Goal: Transaction & Acquisition: Purchase product/service

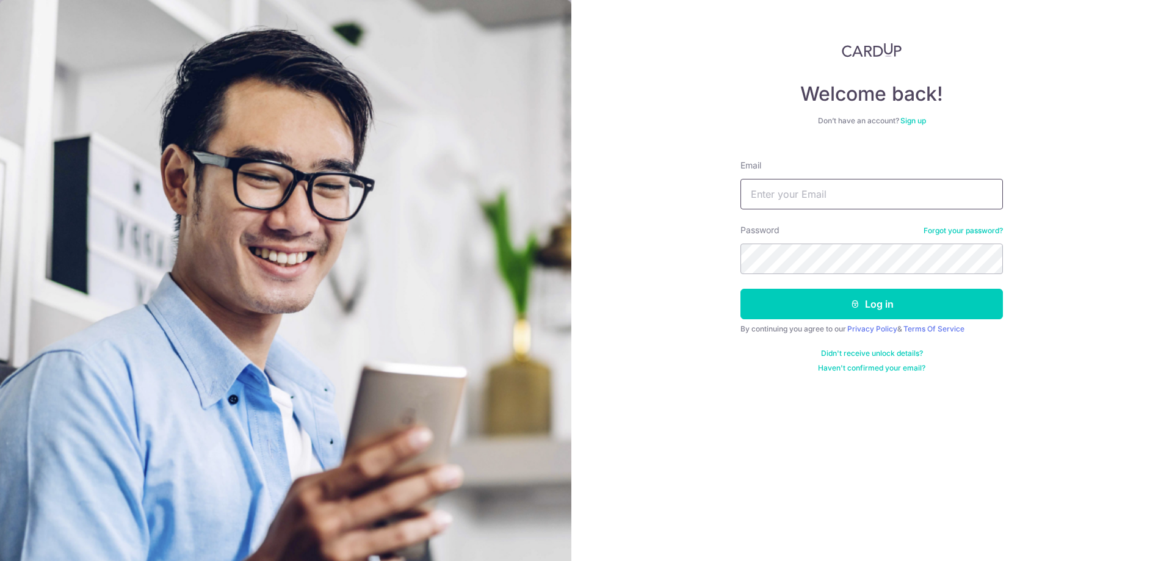
click at [941, 181] on input "Email" at bounding box center [872, 194] width 263 height 31
type input "[EMAIL_ADDRESS][DOMAIN_NAME]"
click at [440, 258] on section "Welcome back! Don’t have an account? Sign up Email il6uoh@gmail.com Password Fo…" at bounding box center [586, 280] width 1172 height 561
click at [824, 305] on button "Log in" at bounding box center [872, 304] width 263 height 31
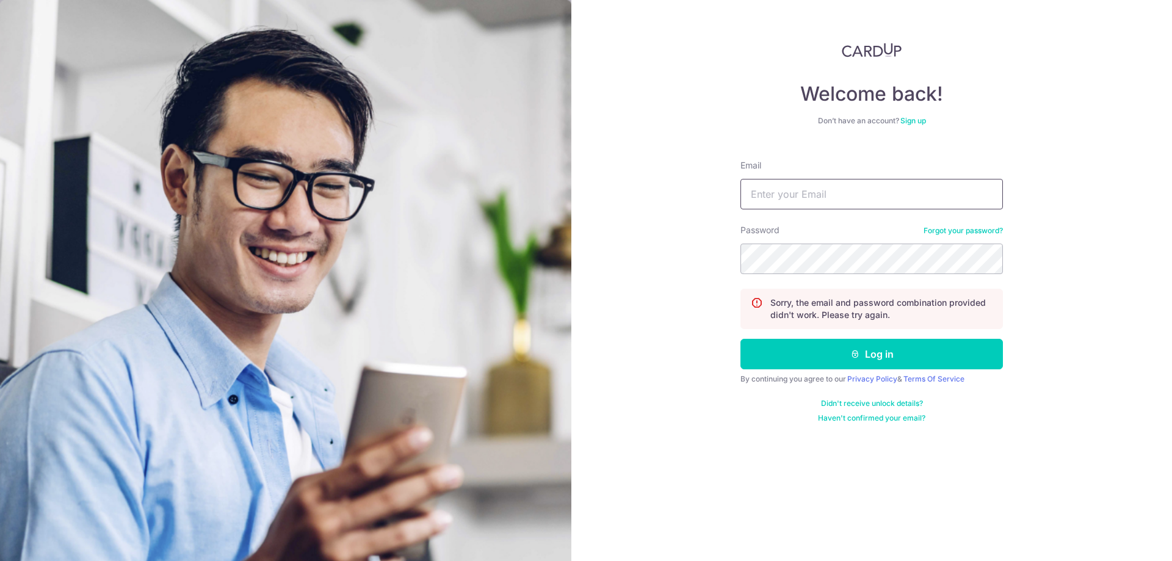
click at [885, 193] on input "Email" at bounding box center [872, 194] width 263 height 31
type input "[EMAIL_ADDRESS][DOMAIN_NAME]"
click at [846, 361] on button "Log in" at bounding box center [872, 354] width 263 height 31
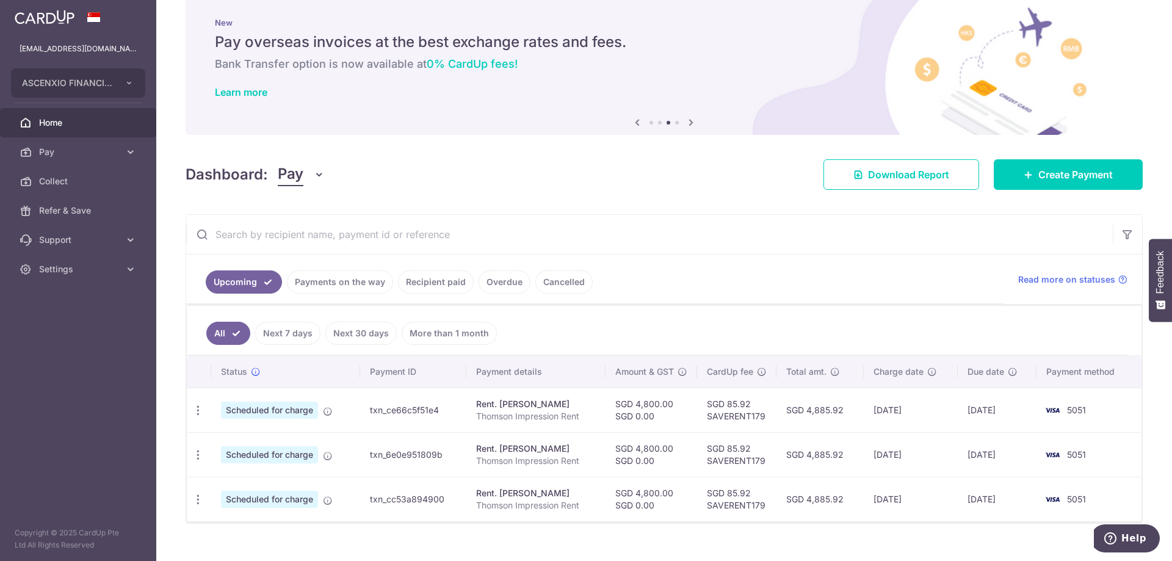
scroll to position [42, 0]
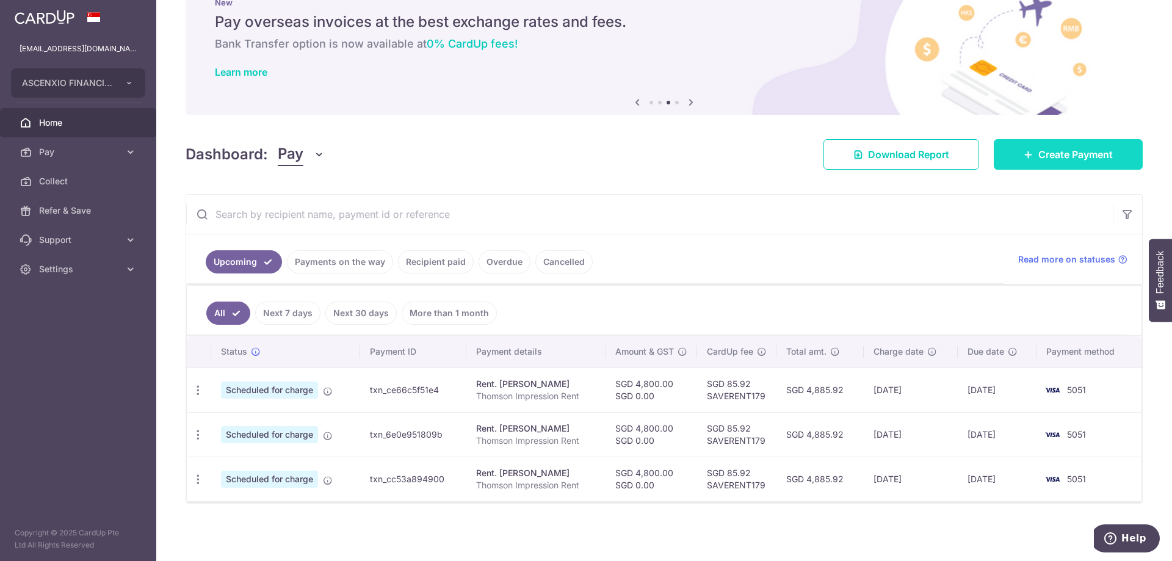
click at [1046, 158] on span "Create Payment" at bounding box center [1075, 154] width 74 height 15
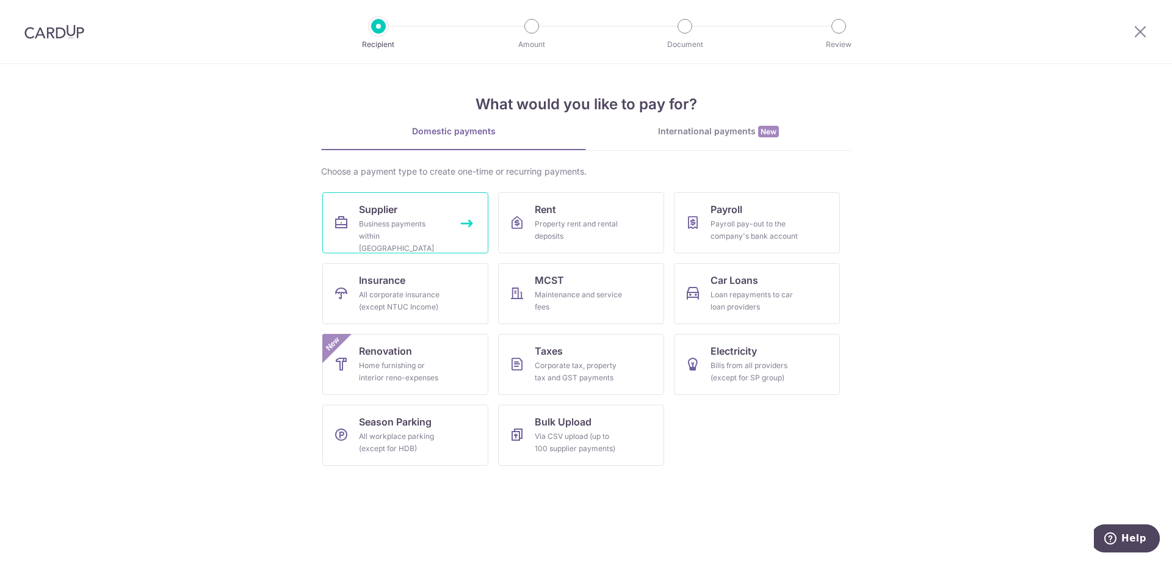
click at [395, 233] on div "Business payments within Singapore" at bounding box center [403, 236] width 88 height 37
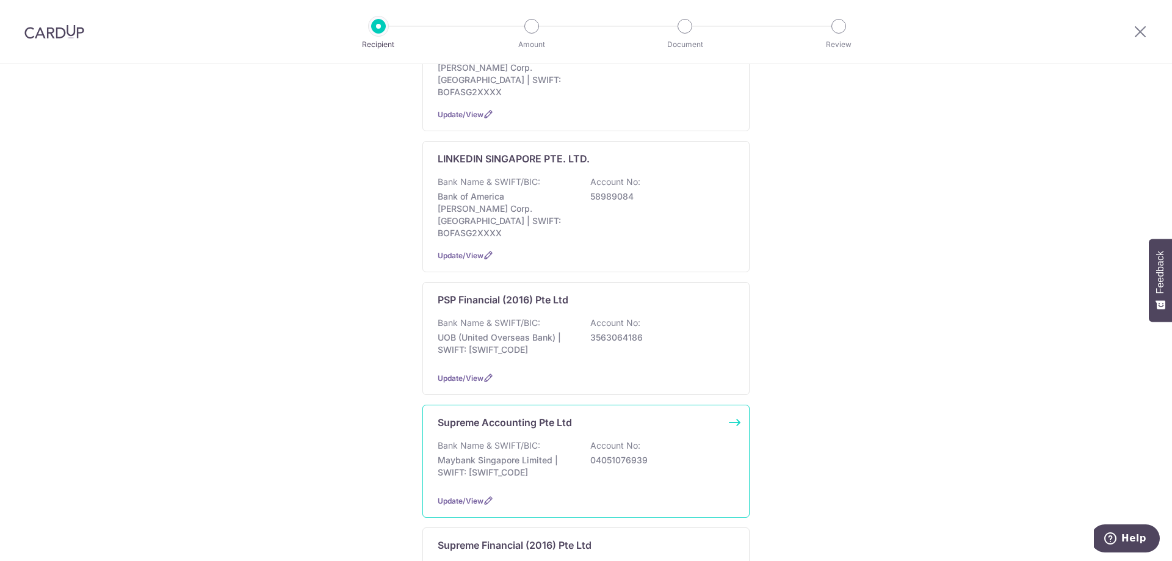
scroll to position [305, 0]
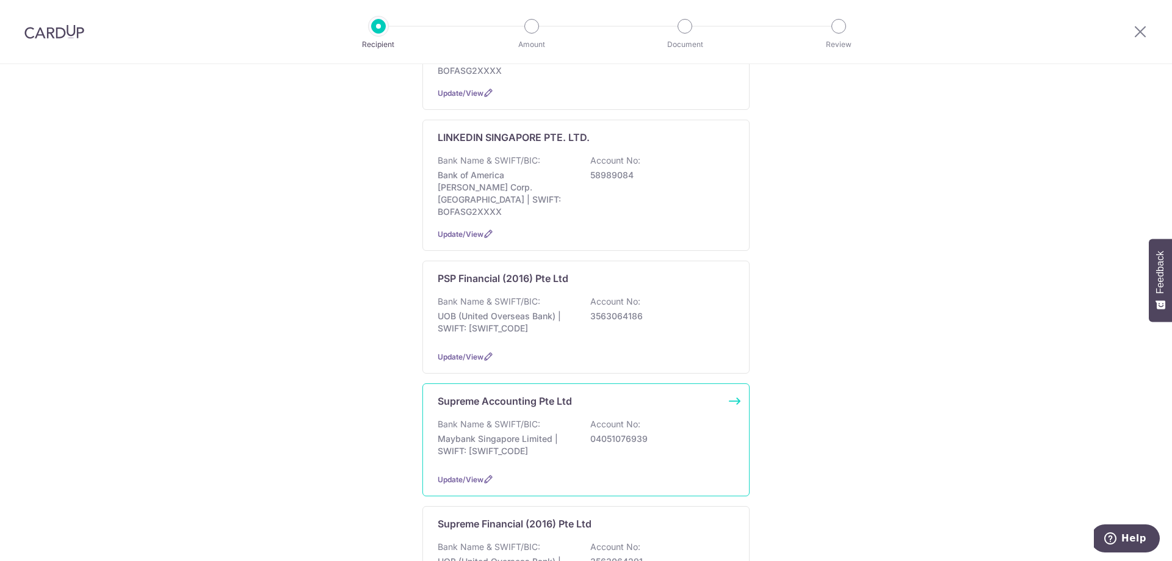
click at [535, 433] on p "Maybank Singapore Limited | SWIFT: MBBESGS2XXX" at bounding box center [506, 445] width 137 height 24
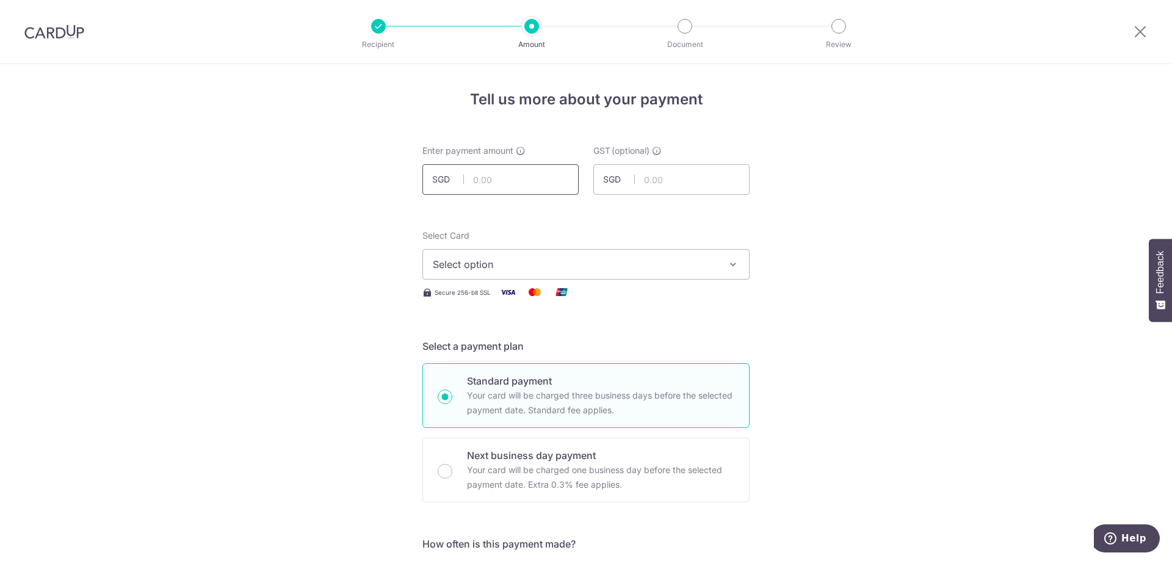
click at [504, 176] on input "text" at bounding box center [500, 179] width 156 height 31
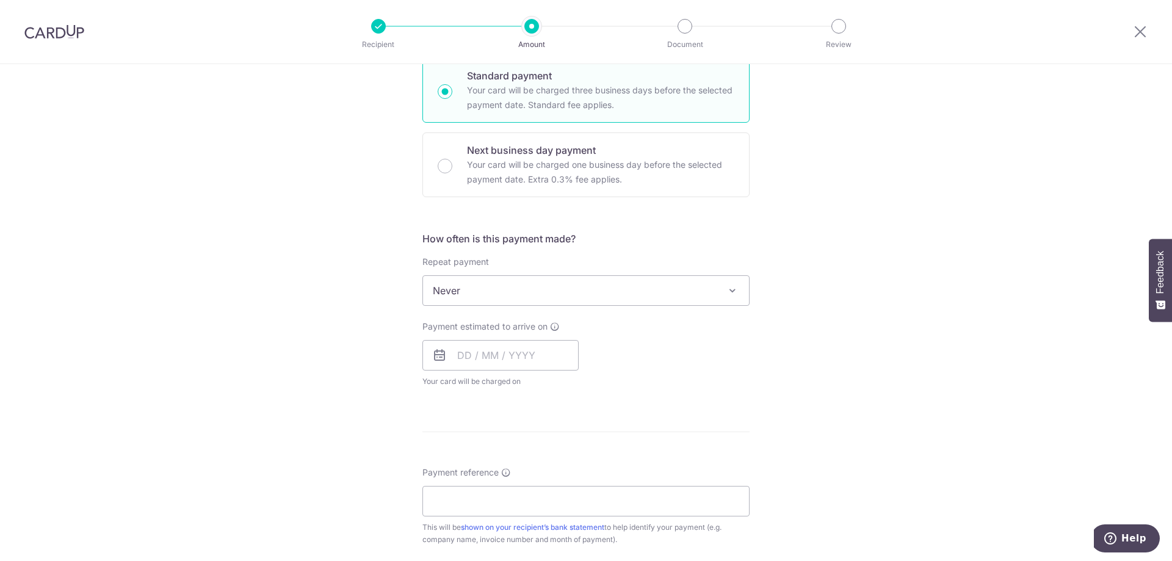
scroll to position [366, 0]
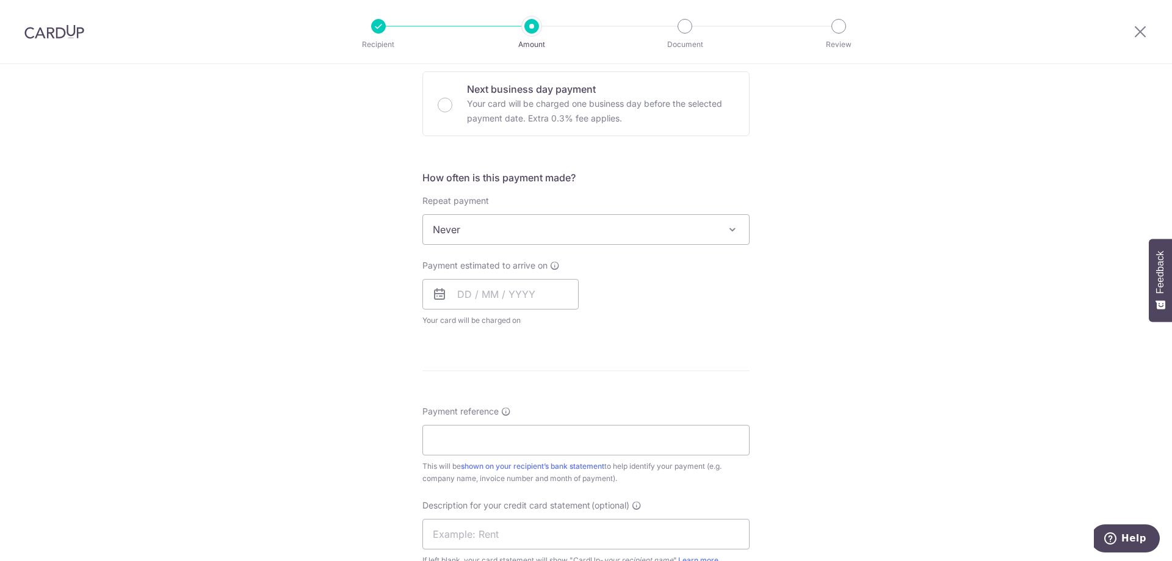
click at [531, 238] on span "Never" at bounding box center [586, 229] width 326 height 29
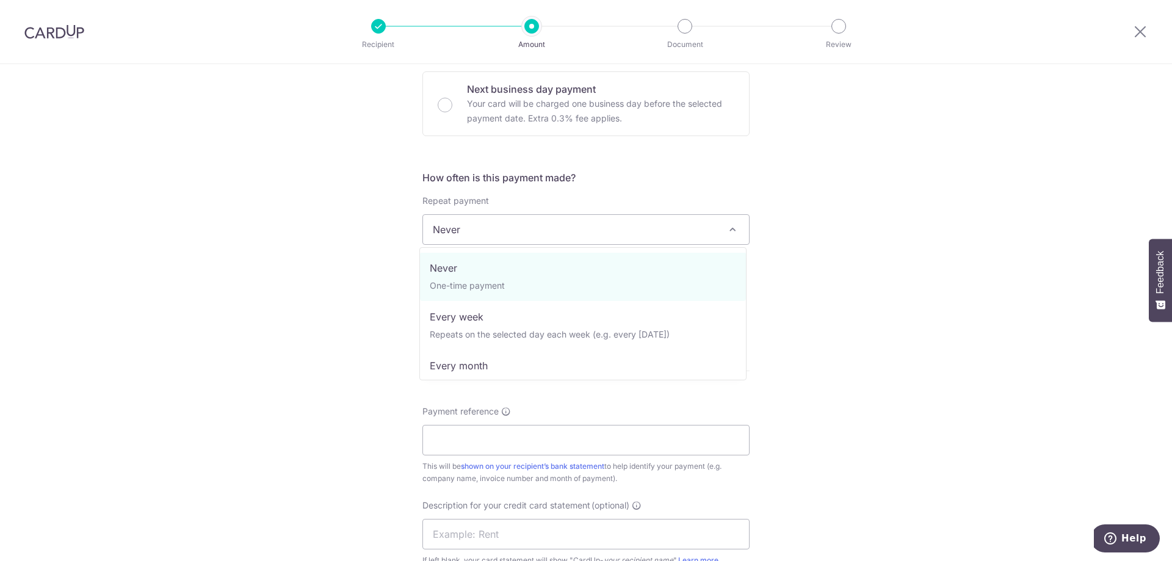
scroll to position [0, 0]
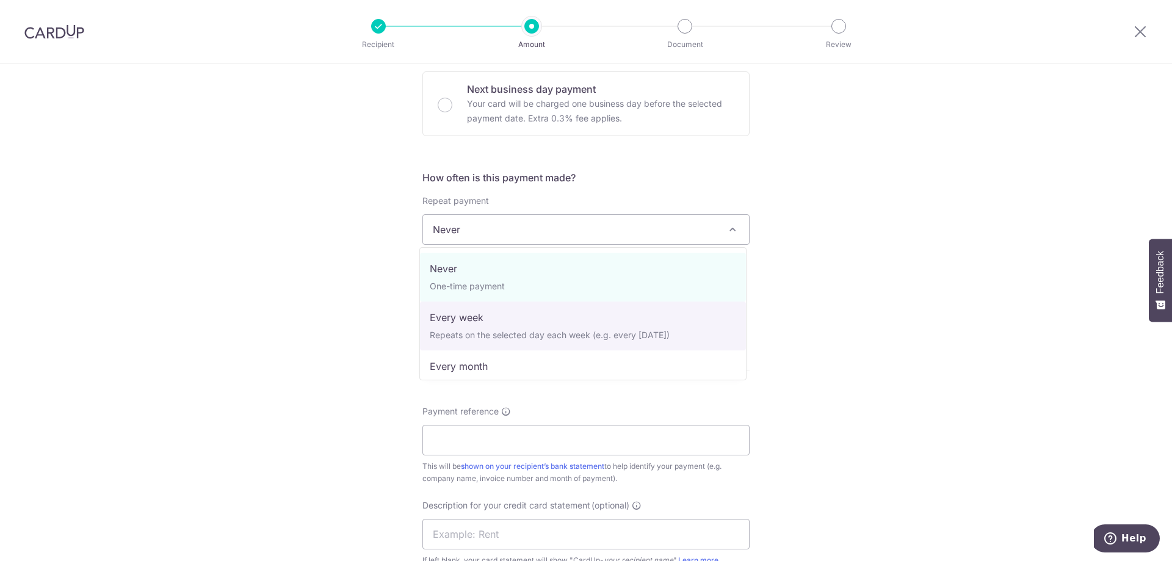
select select "2"
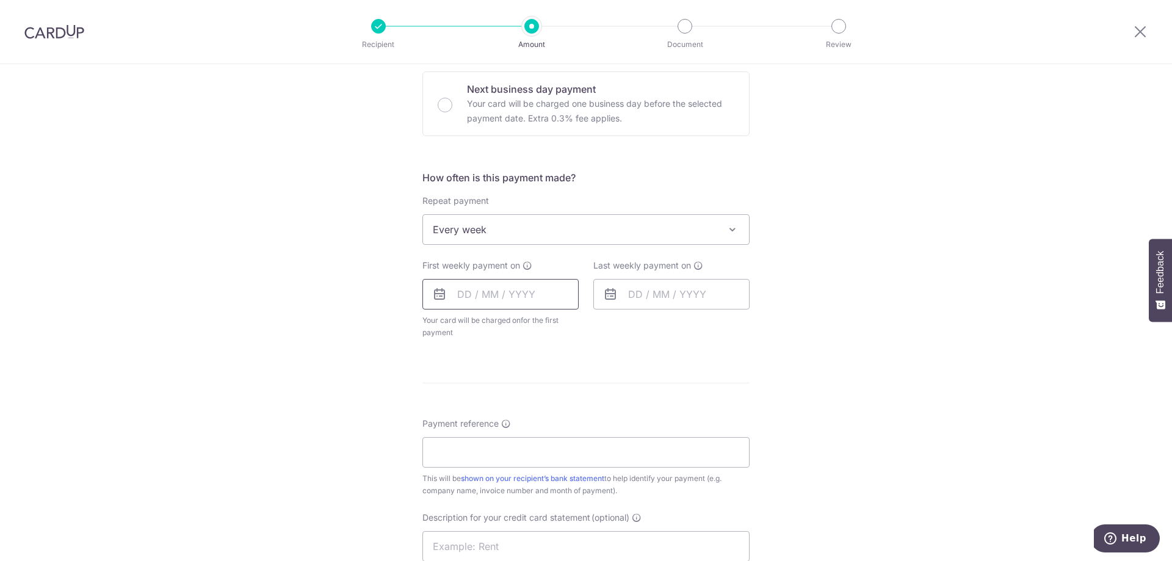
click at [510, 302] on input "text" at bounding box center [500, 294] width 156 height 31
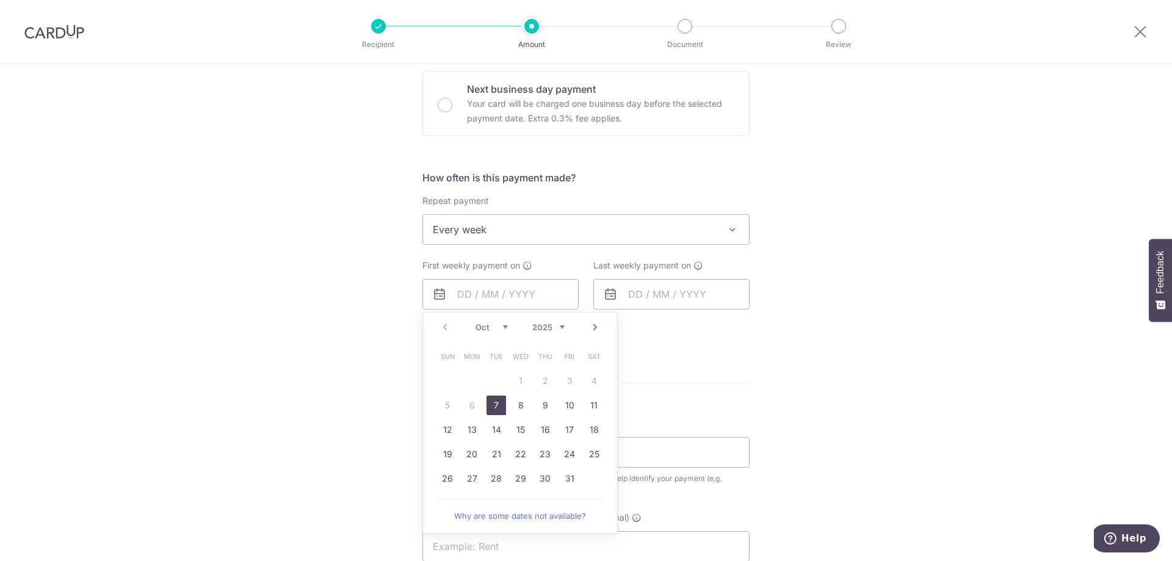
click at [823, 344] on div "Tell us more about your payment Enter payment amount SGD GST (optional) SGD Sel…" at bounding box center [586, 297] width 1172 height 1198
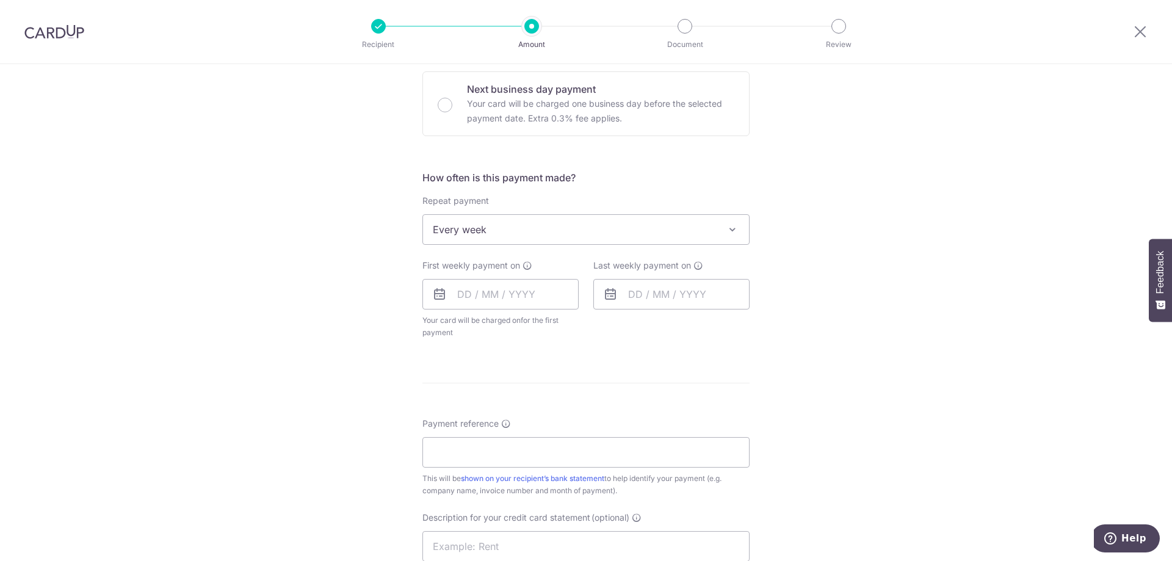
click at [526, 234] on span "Every week" at bounding box center [586, 229] width 326 height 29
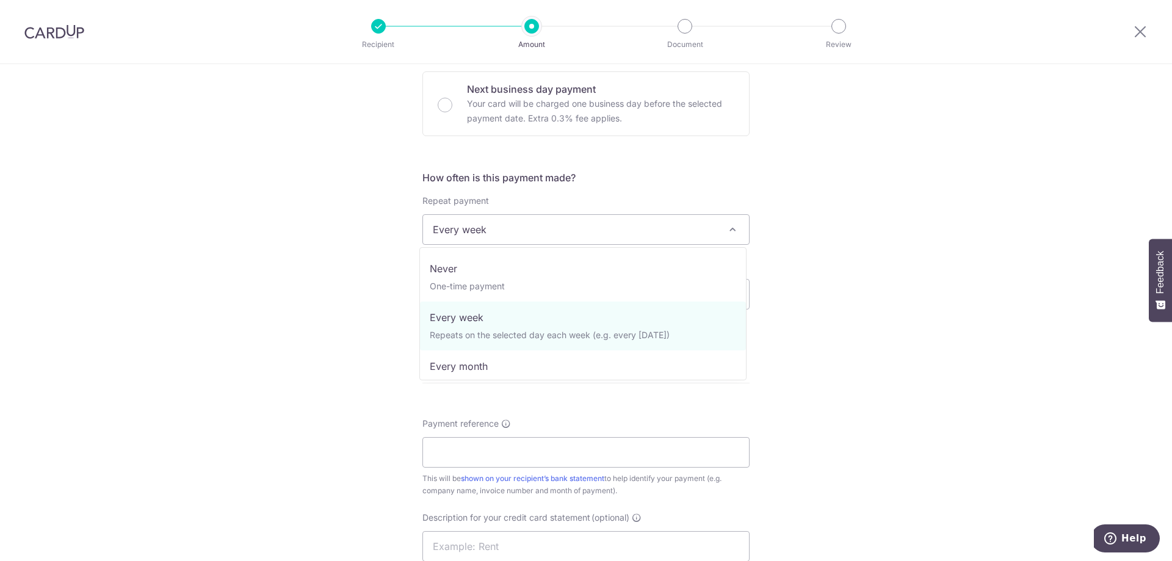
click at [526, 234] on span "Every week" at bounding box center [586, 229] width 326 height 29
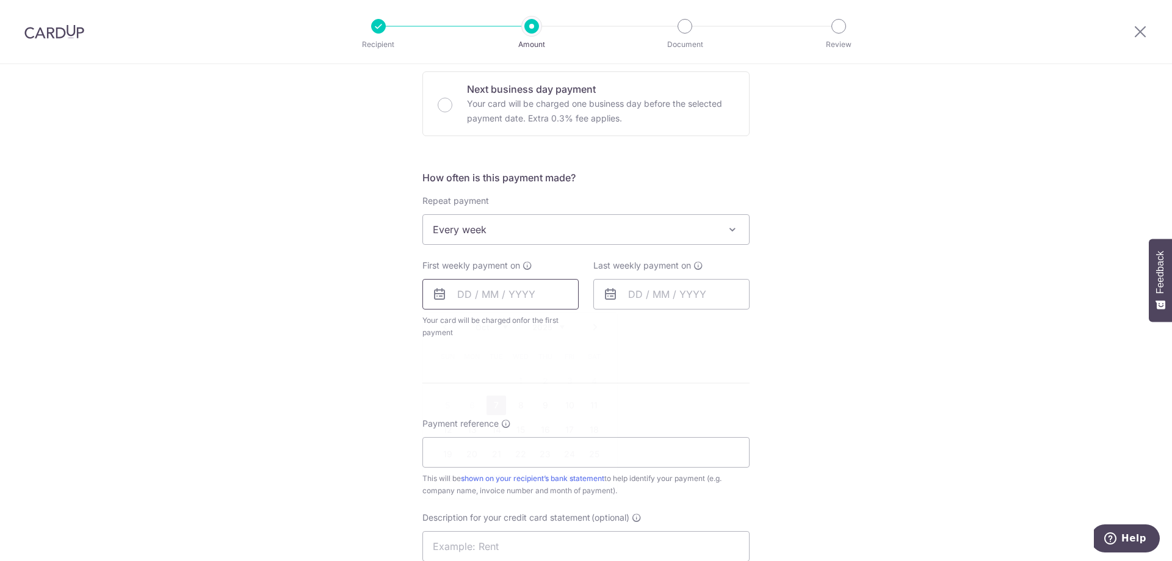
click at [485, 290] on input "text" at bounding box center [500, 294] width 156 height 31
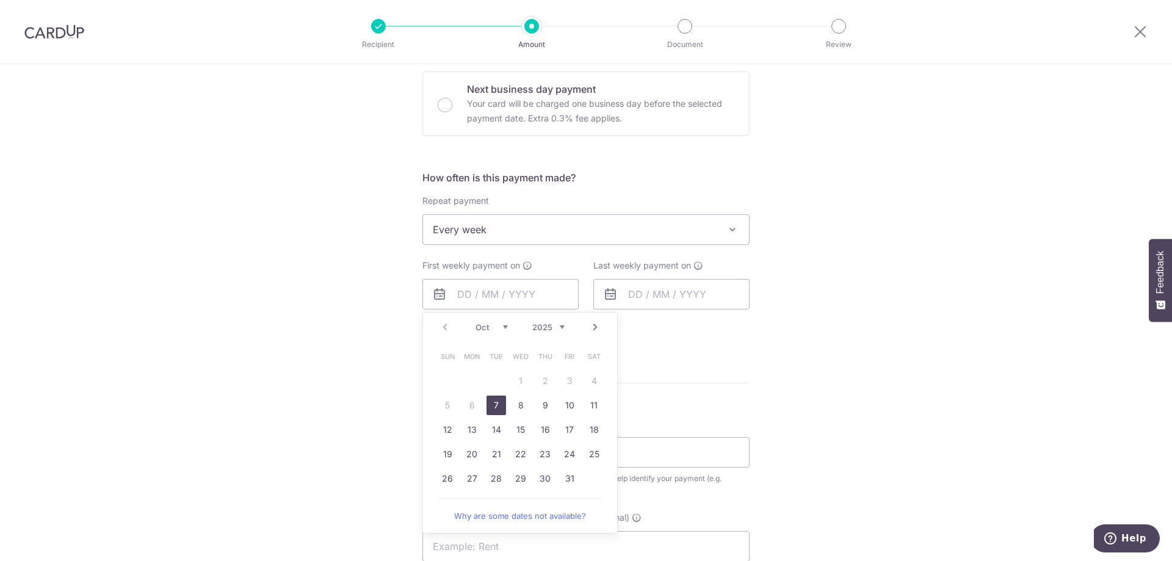
click at [497, 409] on link "7" at bounding box center [497, 406] width 20 height 20
type input "[DATE]"
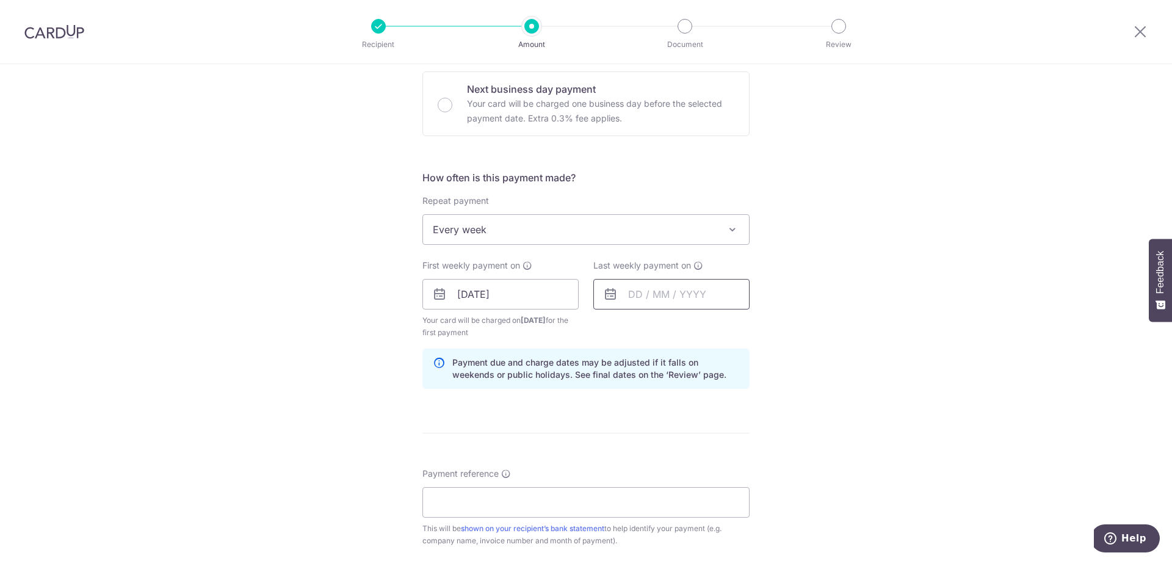
click at [651, 295] on input "text" at bounding box center [671, 294] width 156 height 31
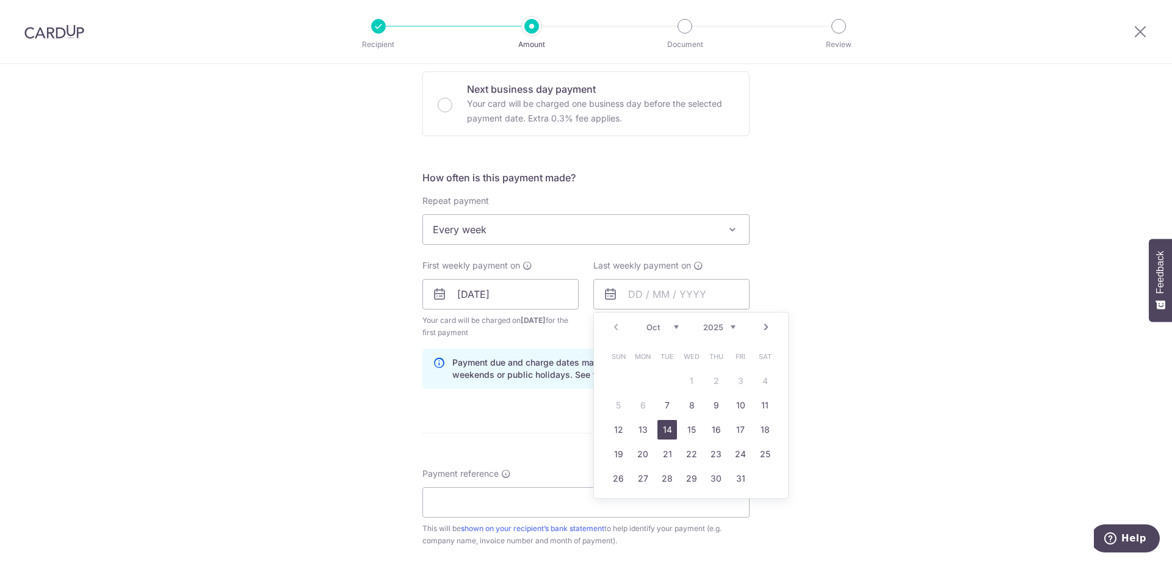
click at [670, 430] on link "14" at bounding box center [668, 430] width 20 height 20
type input "14/10/2025"
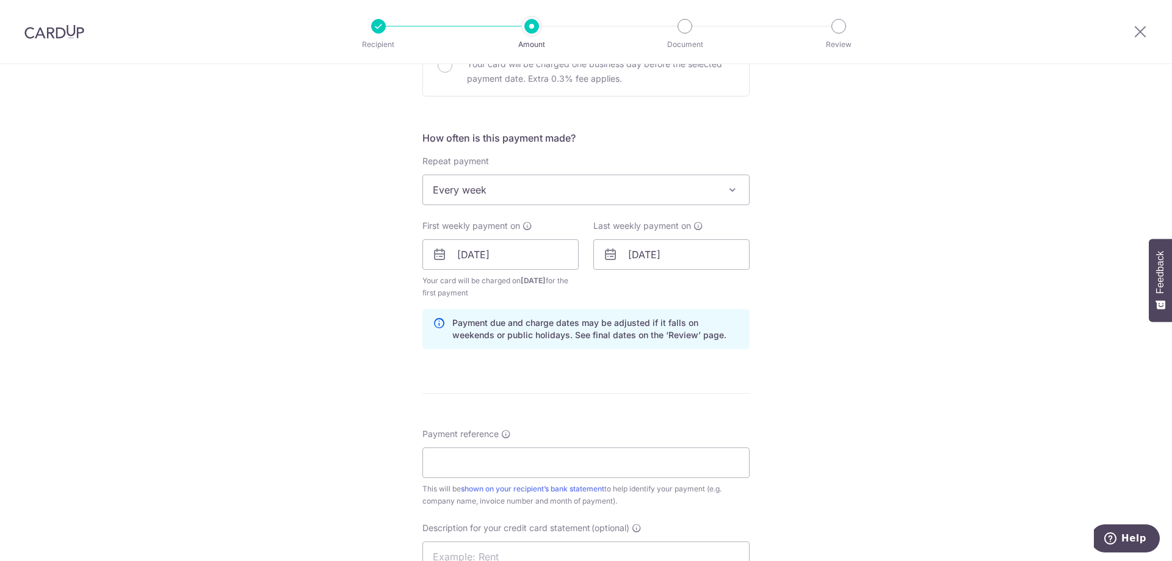
scroll to position [427, 0]
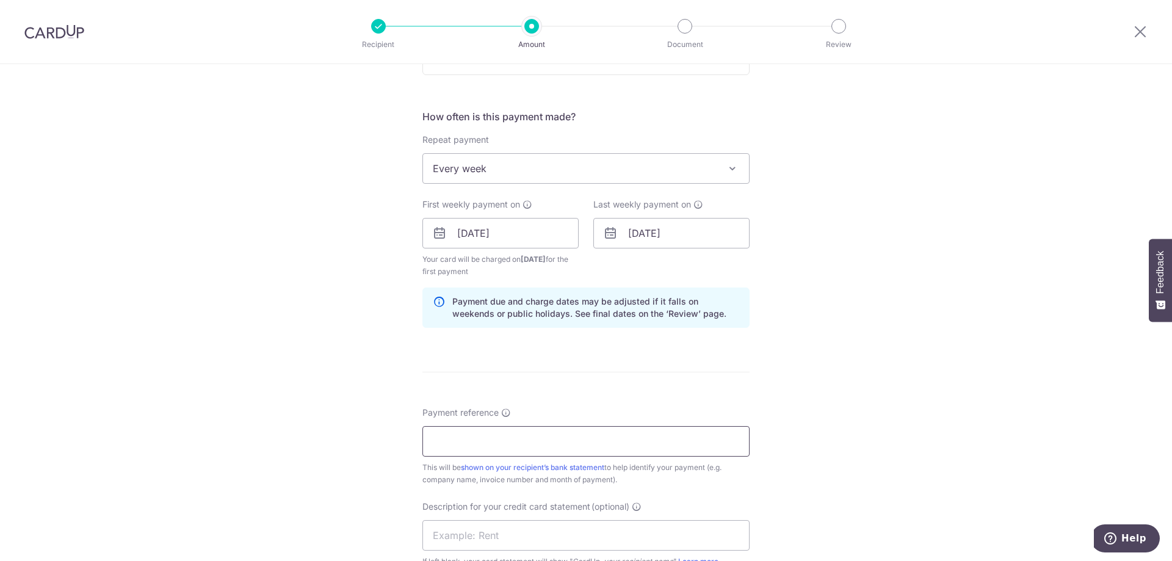
click at [520, 441] on input "Payment reference" at bounding box center [585, 441] width 327 height 31
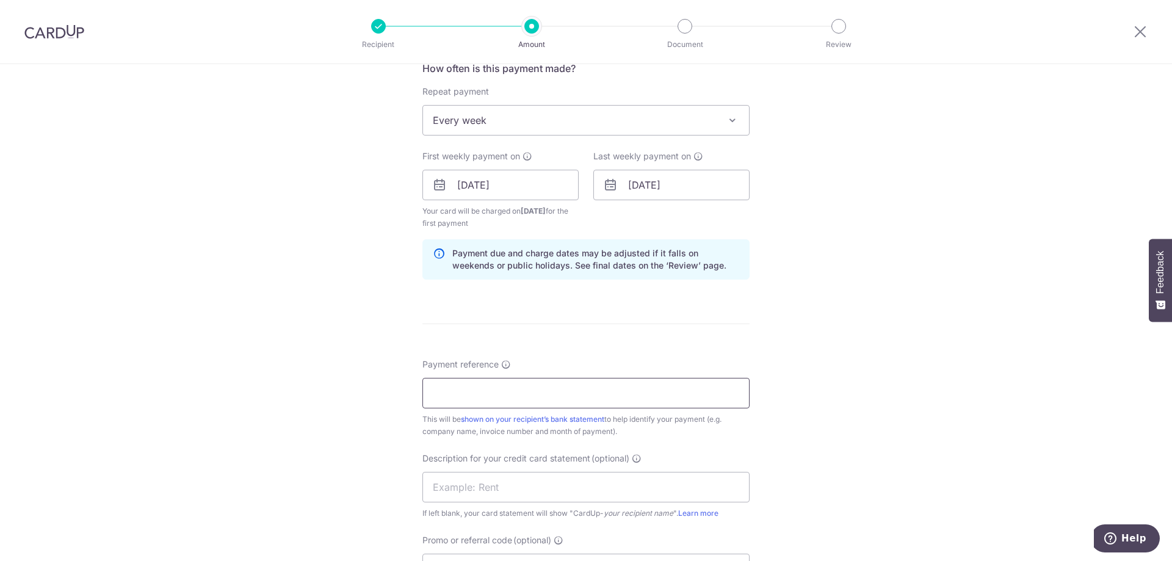
scroll to position [488, 0]
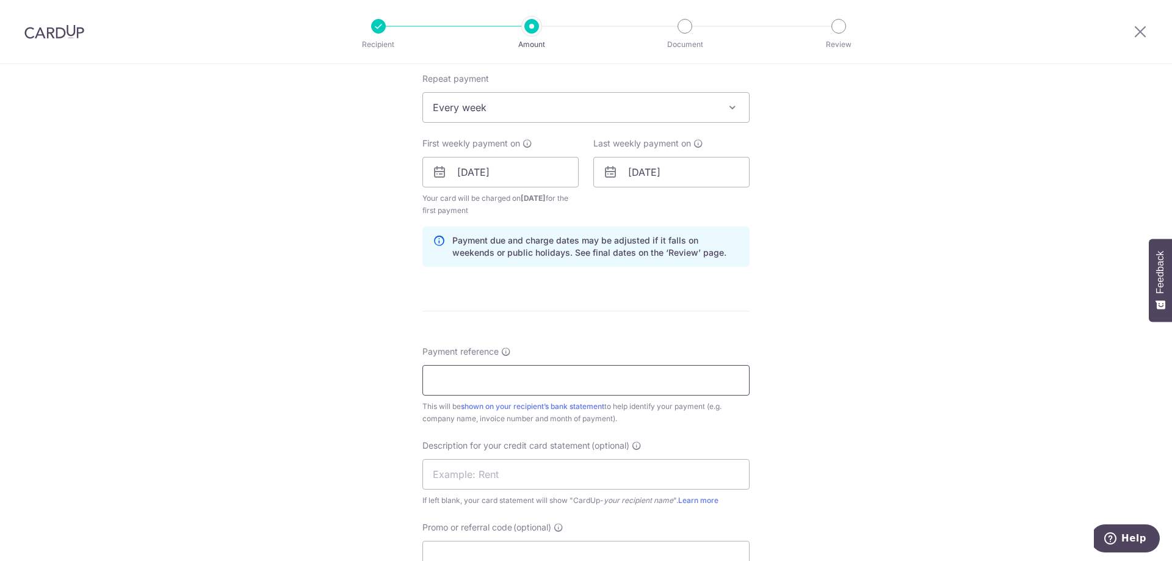
drag, startPoint x: 552, startPoint y: 390, endPoint x: 508, endPoint y: 373, distance: 47.2
click at [551, 390] on input "Payment reference" at bounding box center [585, 380] width 327 height 31
click at [508, 373] on input "Payment reference" at bounding box center [585, 380] width 327 height 31
type input "AscenXio Financial Pte Ltd"
click at [574, 481] on input "text" at bounding box center [585, 474] width 327 height 31
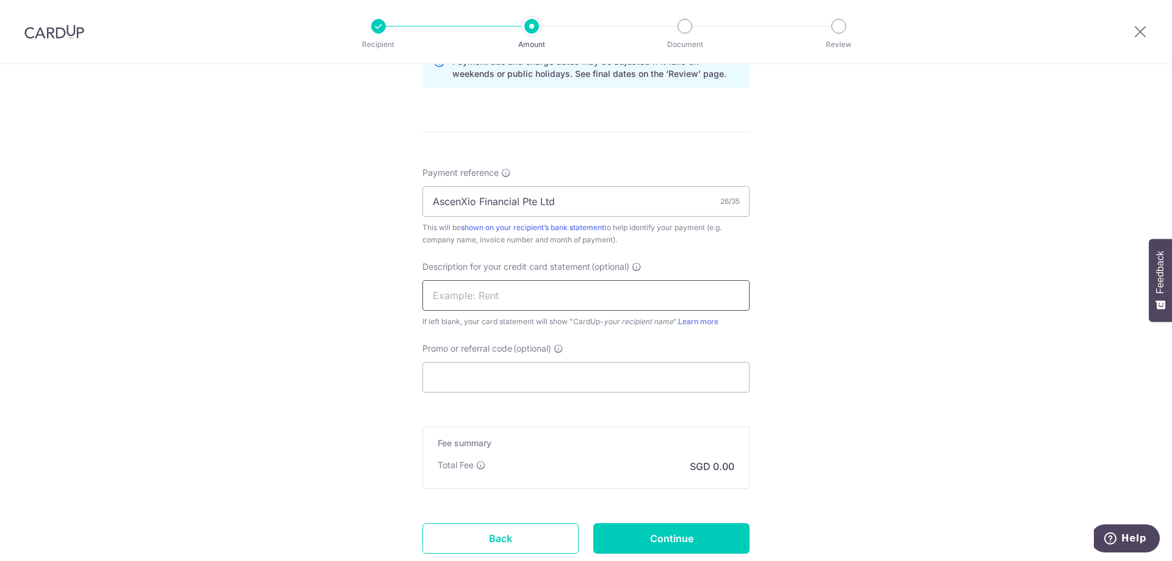
scroll to position [672, 0]
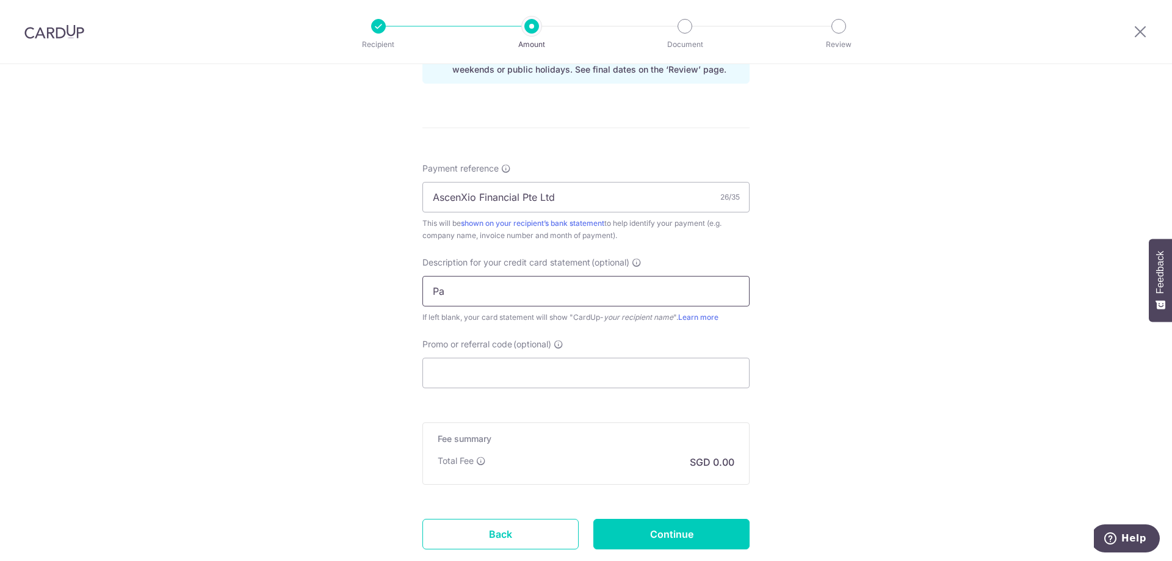
type input "P"
type input "Supreme Account"
click at [484, 361] on input "Promo or referral code (optional)" at bounding box center [585, 373] width 327 height 31
click at [502, 371] on input "Promo or referral code (optional)" at bounding box center [585, 373] width 327 height 31
paste input "REC185"
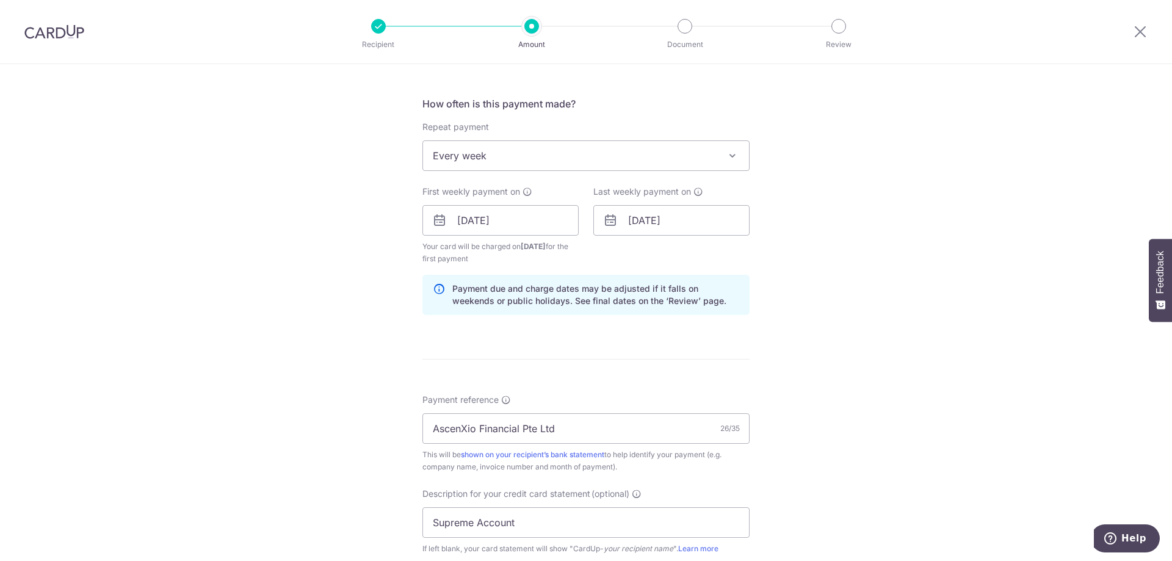
scroll to position [806, 0]
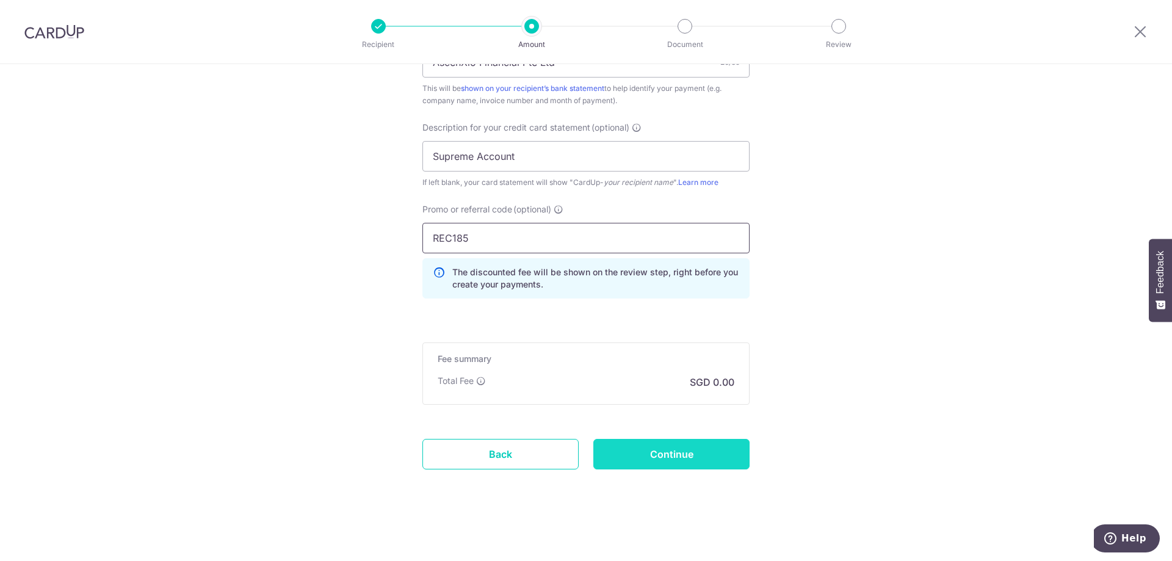
type input "REC185"
click at [707, 454] on input "Continue" at bounding box center [671, 454] width 156 height 31
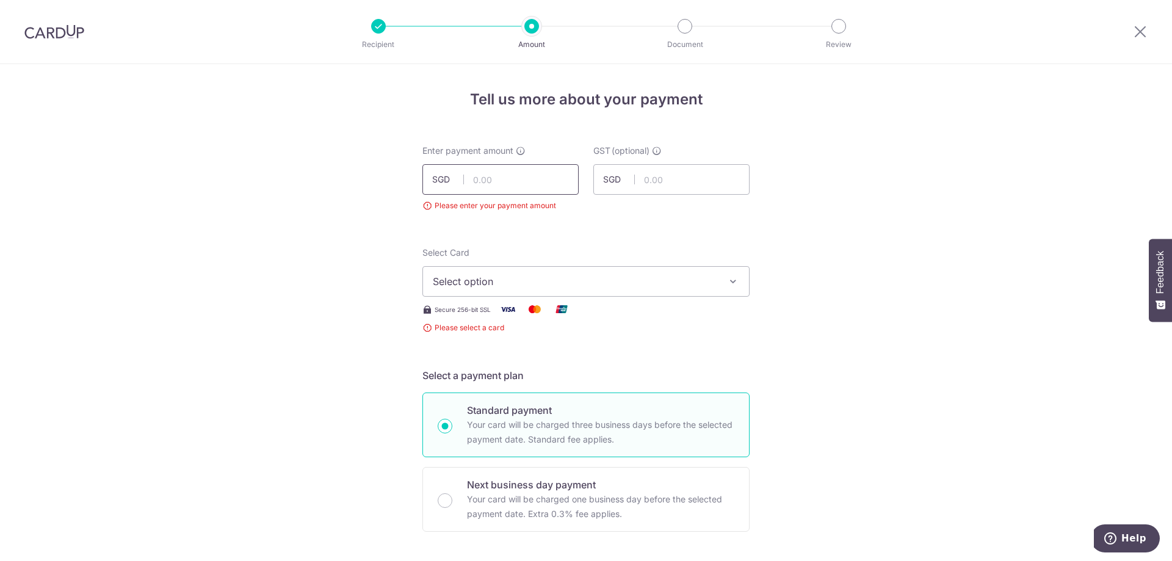
click at [522, 184] on input "text" at bounding box center [500, 179] width 156 height 31
type input "1,340.00"
click at [556, 280] on span "Select option" at bounding box center [575, 281] width 284 height 15
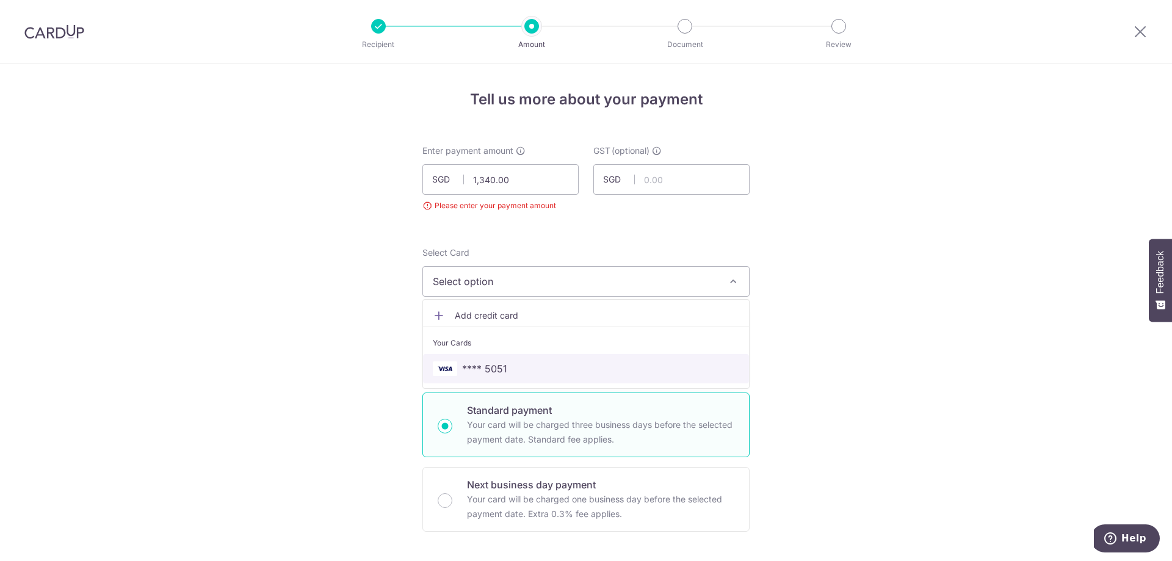
click at [503, 373] on span "**** 5051" at bounding box center [484, 368] width 45 height 15
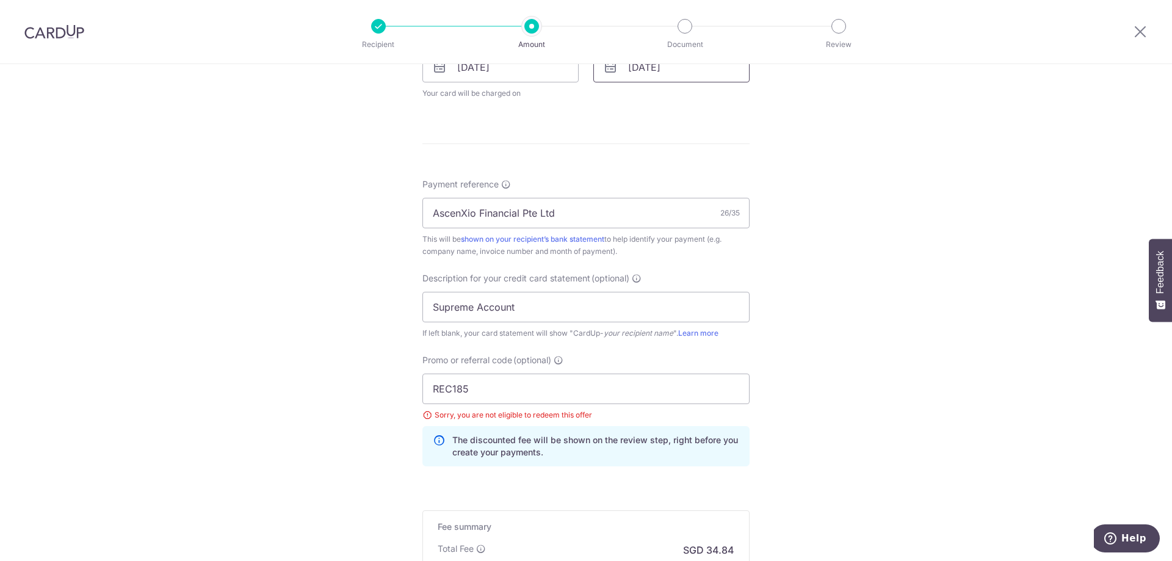
scroll to position [488, 0]
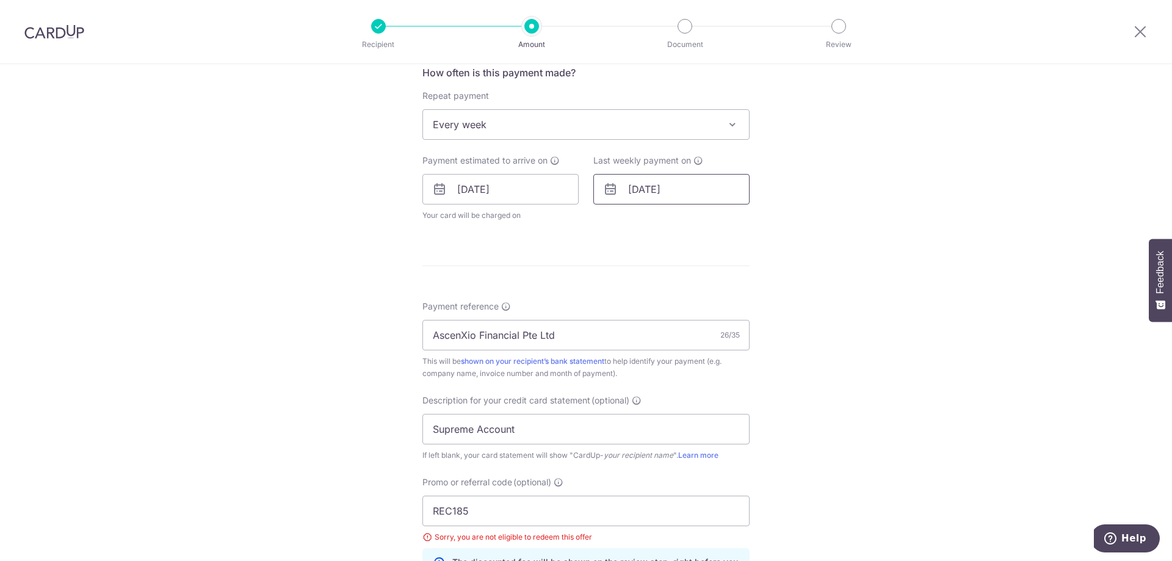
drag, startPoint x: 638, startPoint y: 202, endPoint x: 643, endPoint y: 196, distance: 7.8
click at [639, 202] on input "14/10/2025" at bounding box center [671, 189] width 156 height 31
click at [667, 349] on link "21" at bounding box center [668, 349] width 20 height 20
type input "21/10/2025"
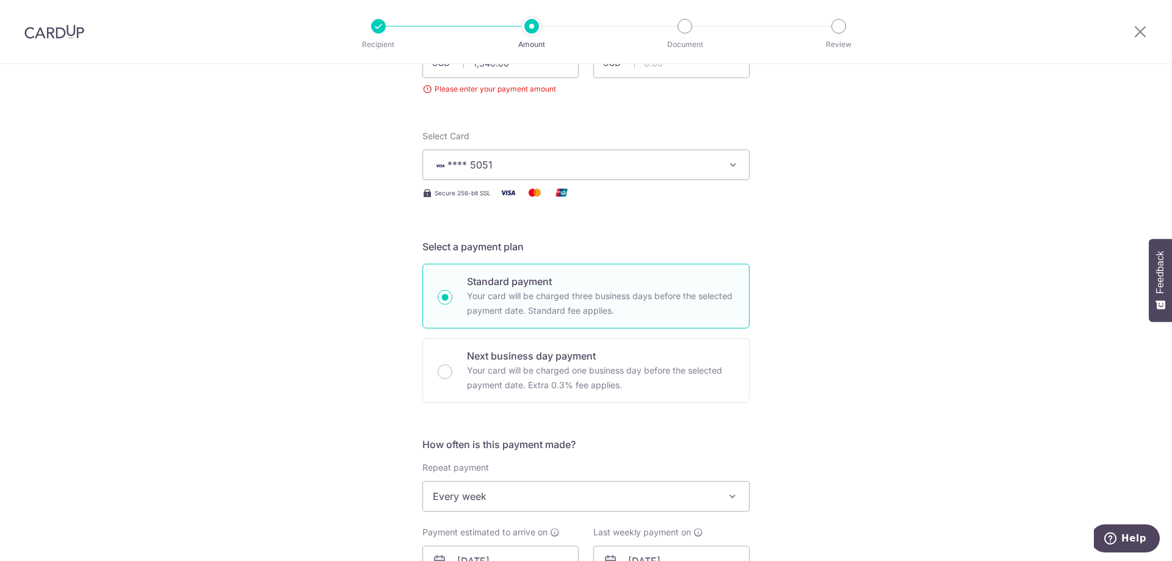
scroll to position [0, 0]
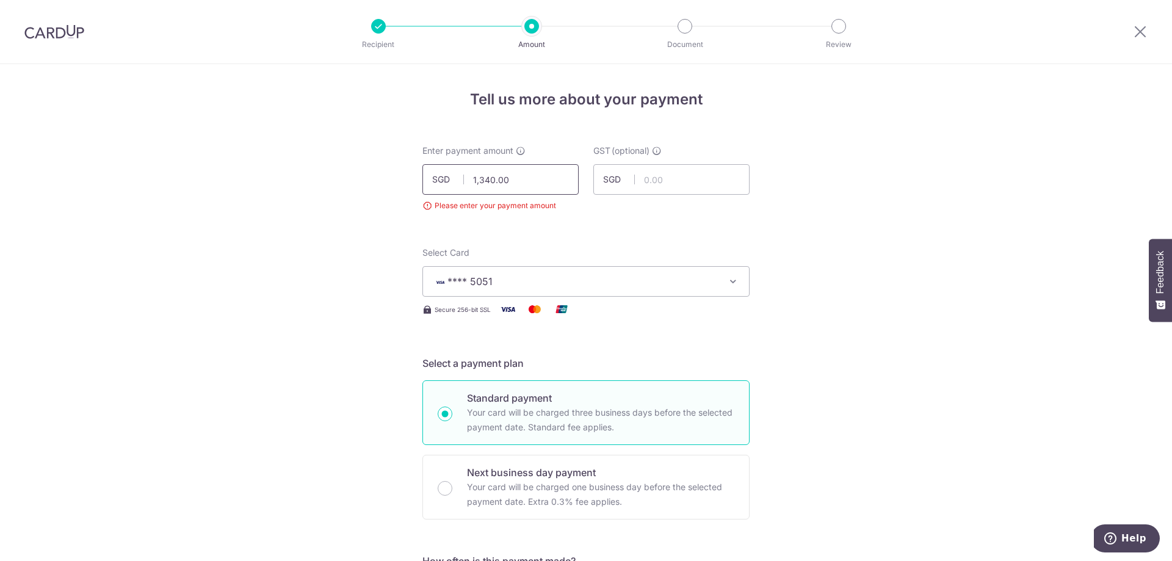
drag, startPoint x: 513, startPoint y: 182, endPoint x: 459, endPoint y: 182, distance: 54.3
click at [459, 182] on div "SGD 1,340.00 1340.00" at bounding box center [500, 179] width 156 height 31
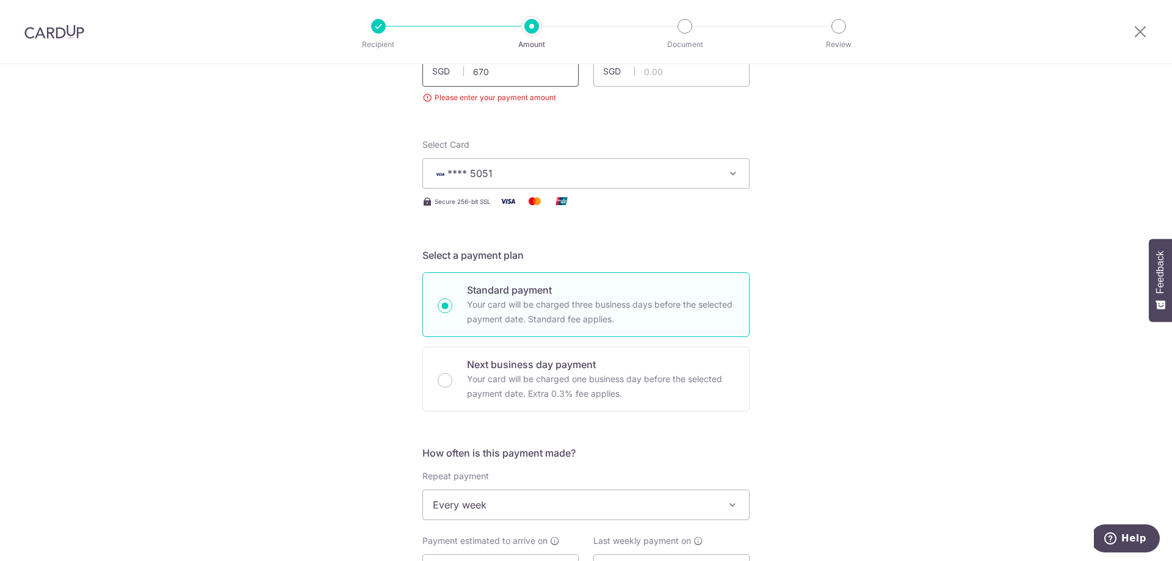
scroll to position [244, 0]
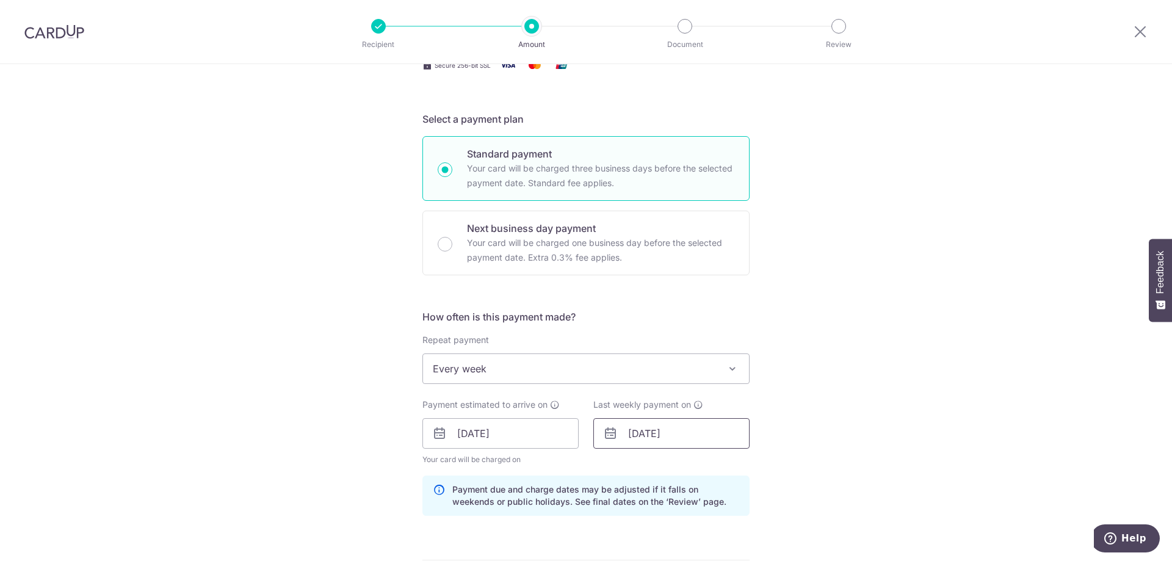
click at [636, 434] on input "21/10/2025" at bounding box center [671, 433] width 156 height 31
type input "670.00"
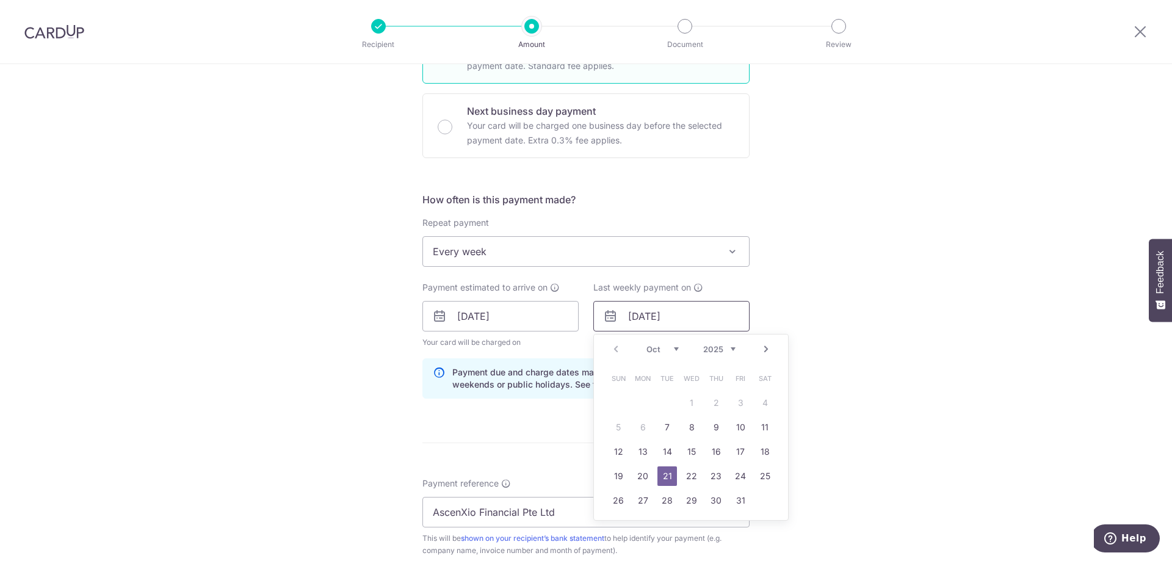
scroll to position [366, 0]
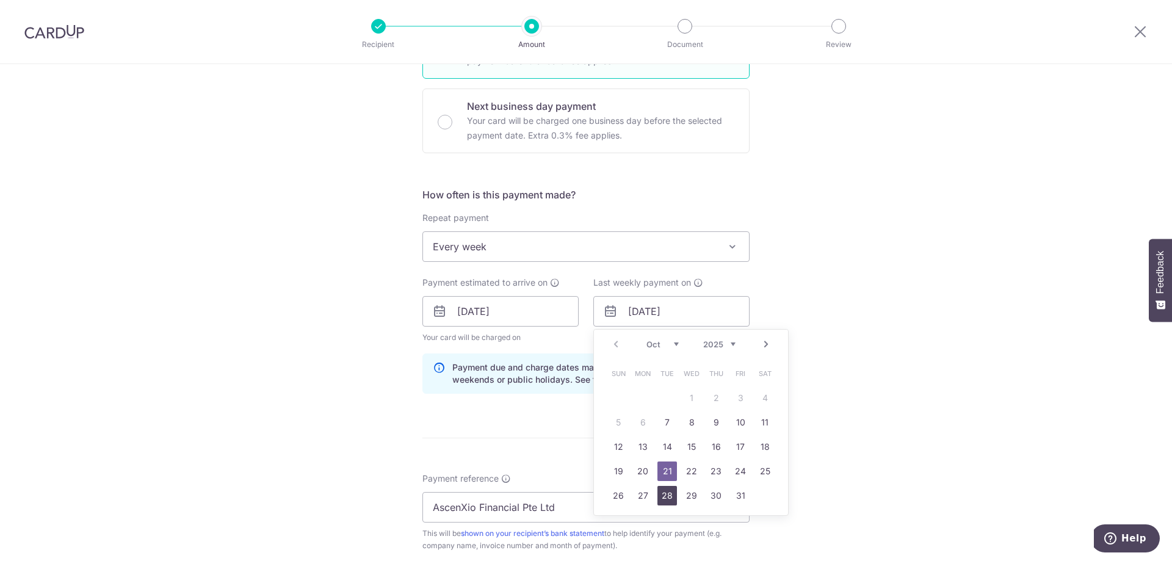
click at [665, 495] on link "28" at bounding box center [668, 496] width 20 height 20
type input "28/10/2025"
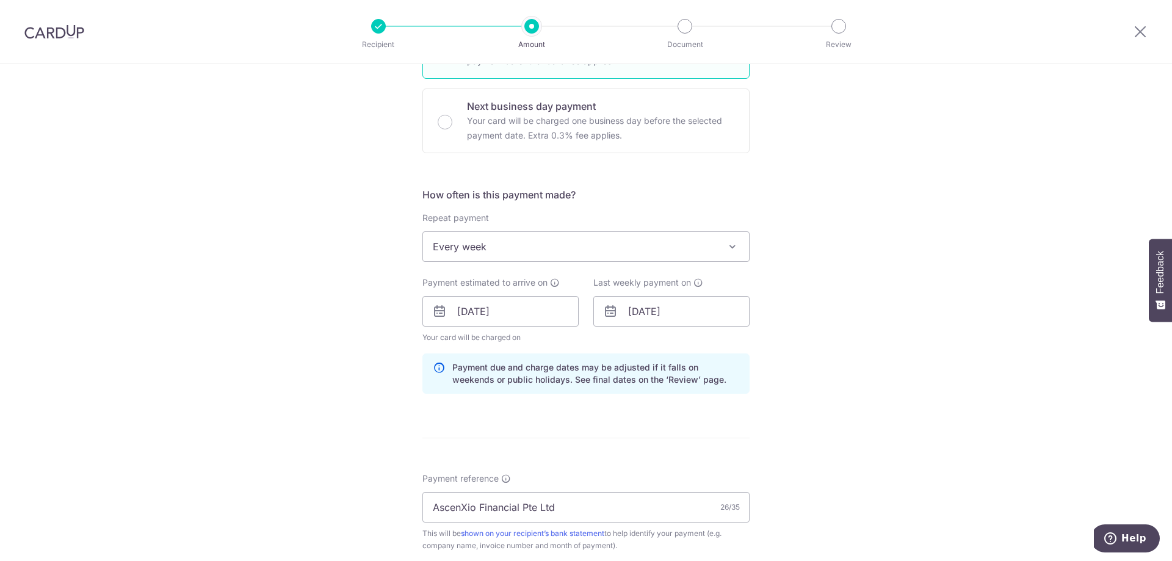
click at [835, 449] on div "Tell us more about your payment Enter payment amount SGD 670.00 670.00 Please e…" at bounding box center [586, 360] width 1172 height 1325
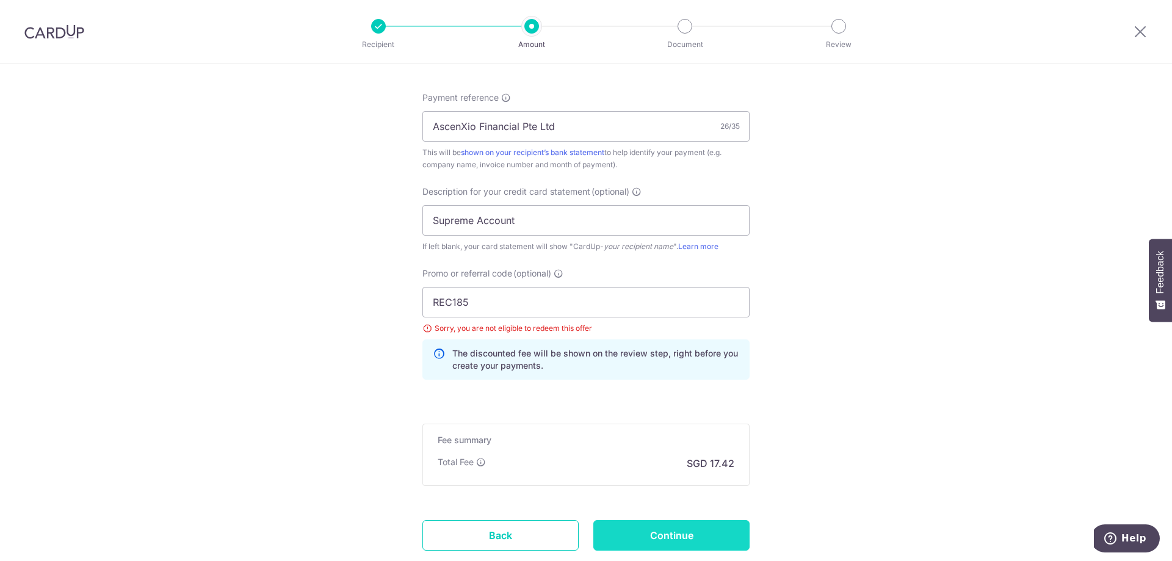
scroll to position [828, 0]
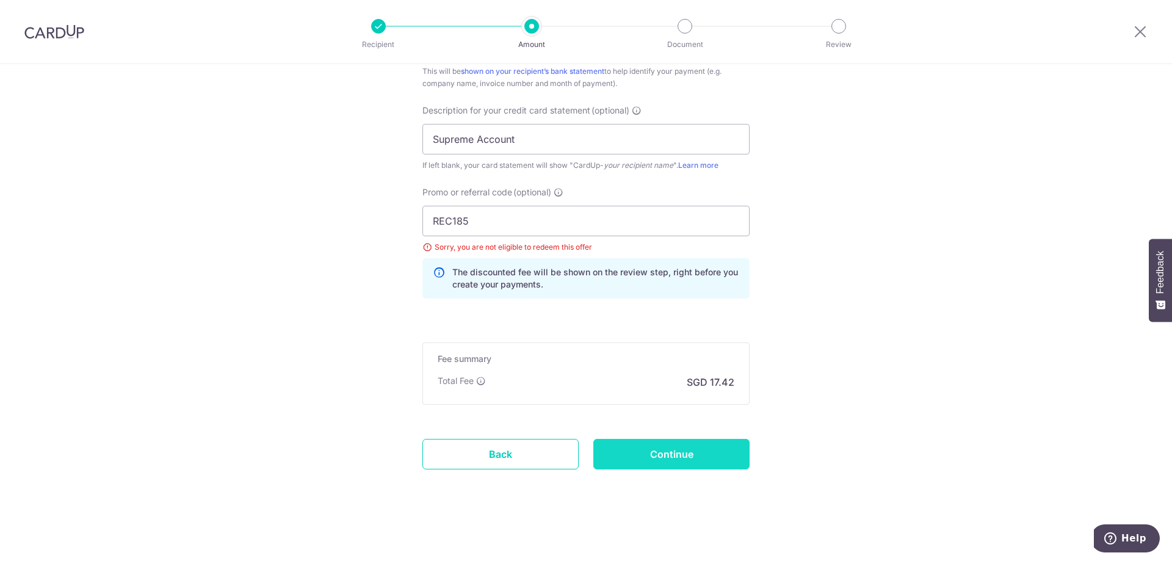
click at [669, 454] on input "Continue" at bounding box center [671, 454] width 156 height 31
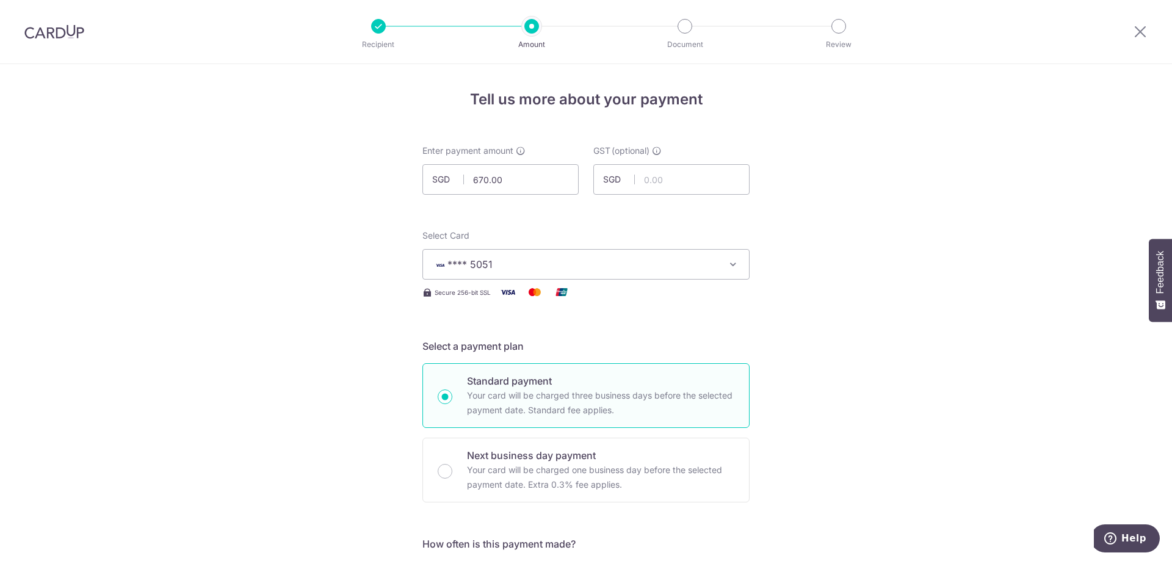
scroll to position [761, 0]
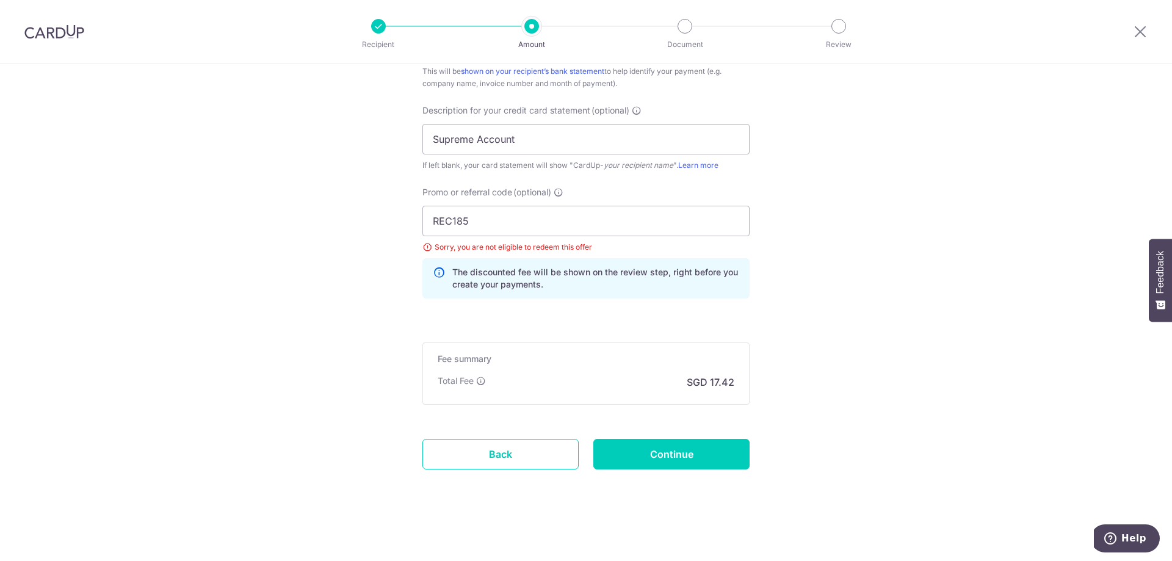
click at [425, 247] on div "Sorry, you are not eligible to redeem this offer" at bounding box center [585, 247] width 327 height 12
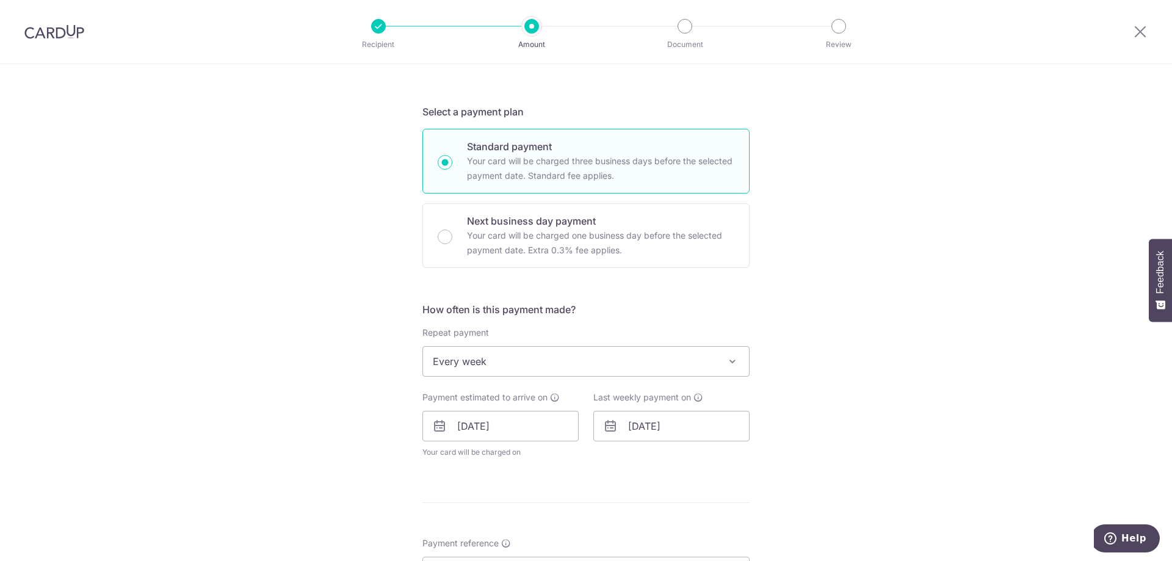
scroll to position [334, 0]
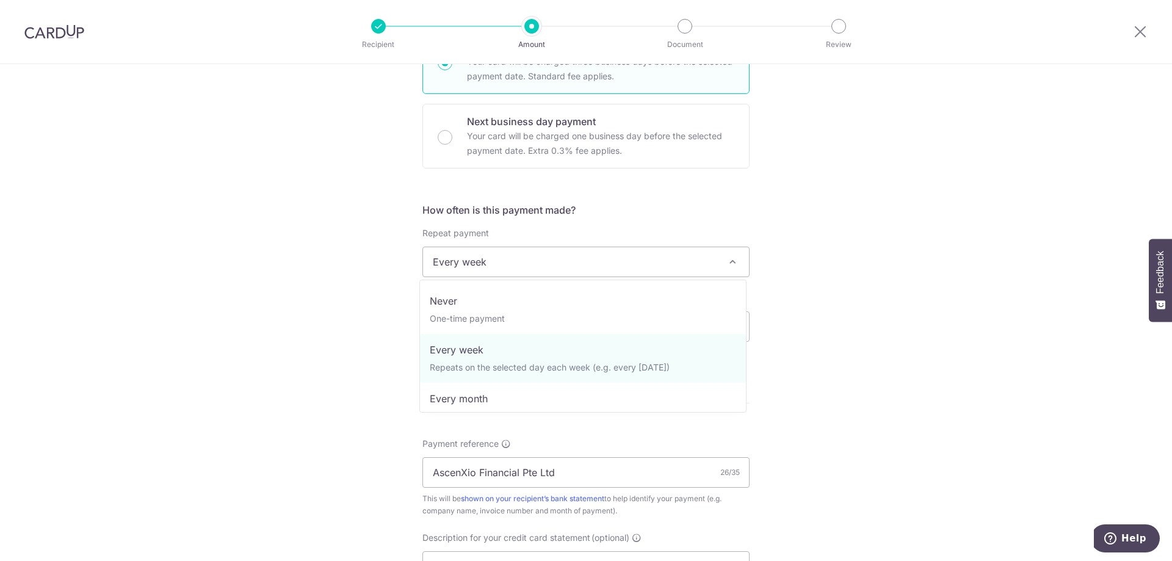
click at [582, 266] on span "Every week" at bounding box center [586, 261] width 326 height 29
select select "3"
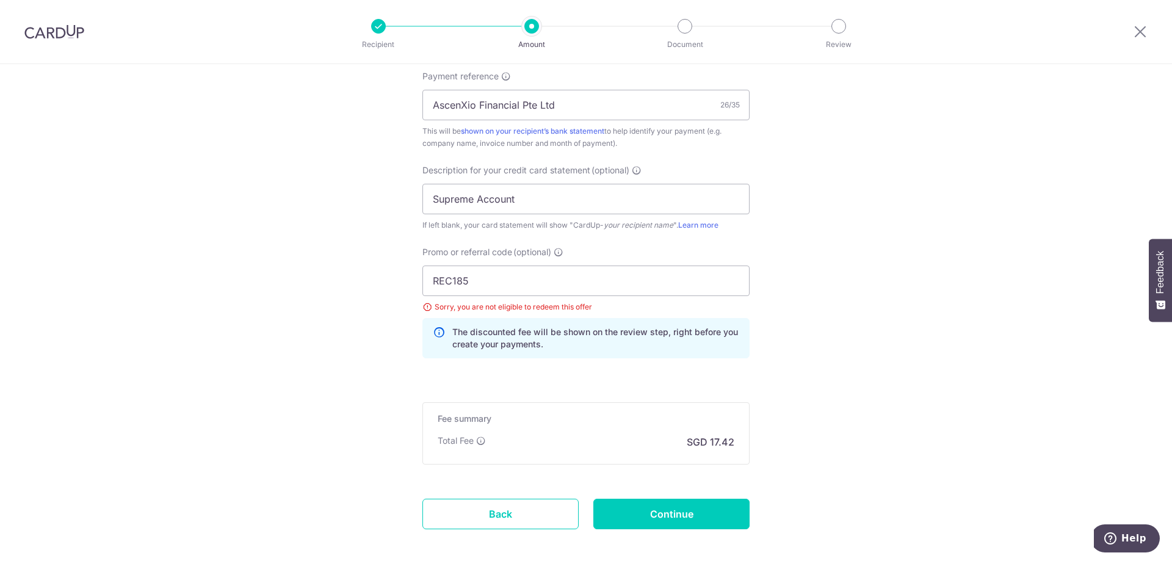
scroll to position [824, 0]
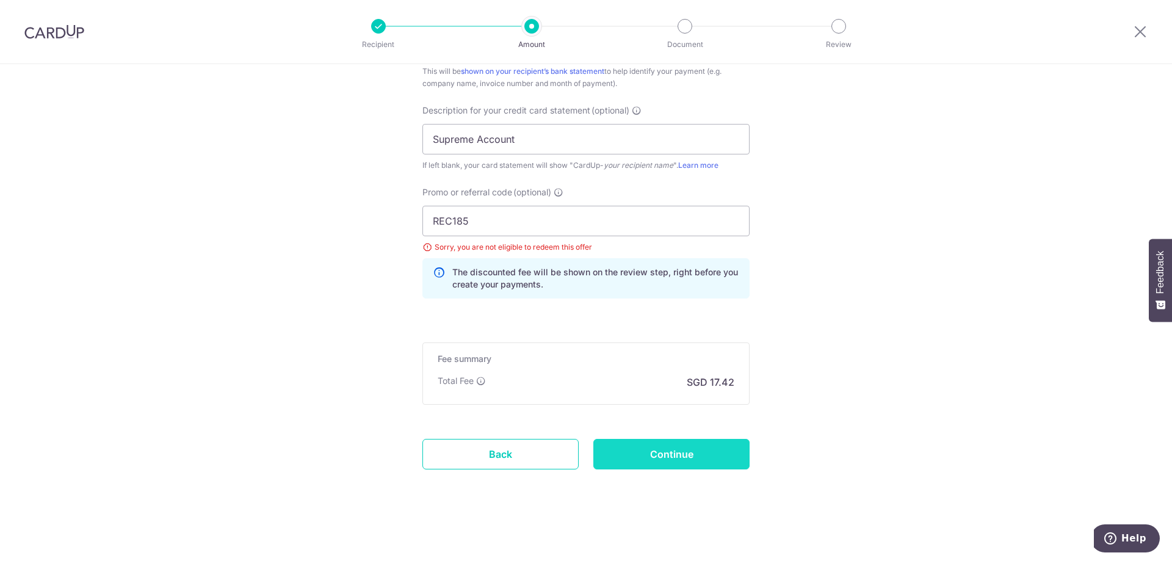
click at [705, 469] on input "Continue" at bounding box center [671, 454] width 156 height 31
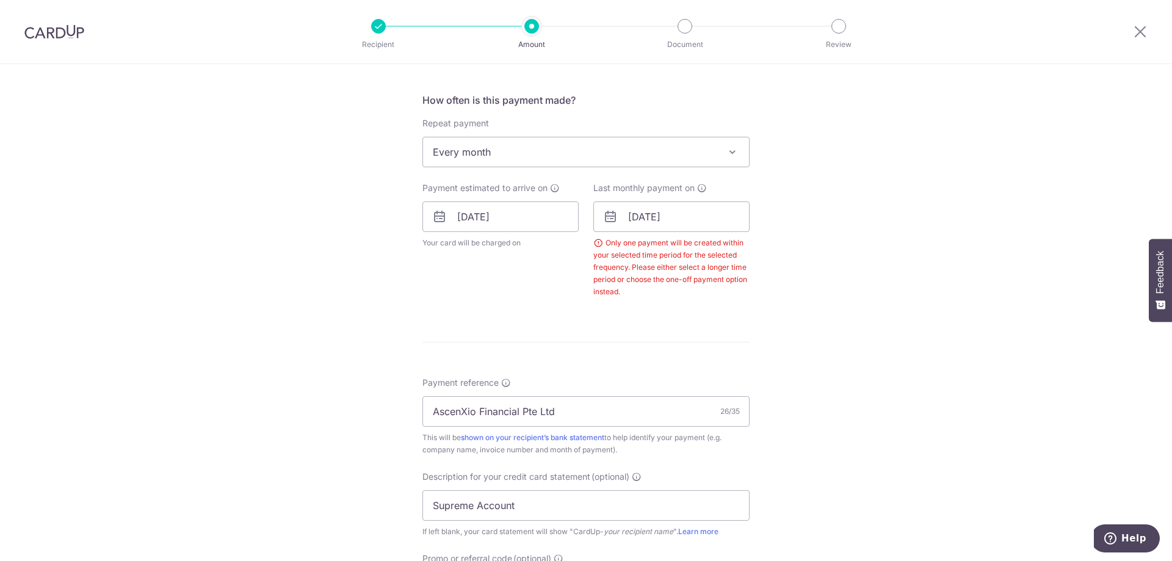
scroll to position [322, 0]
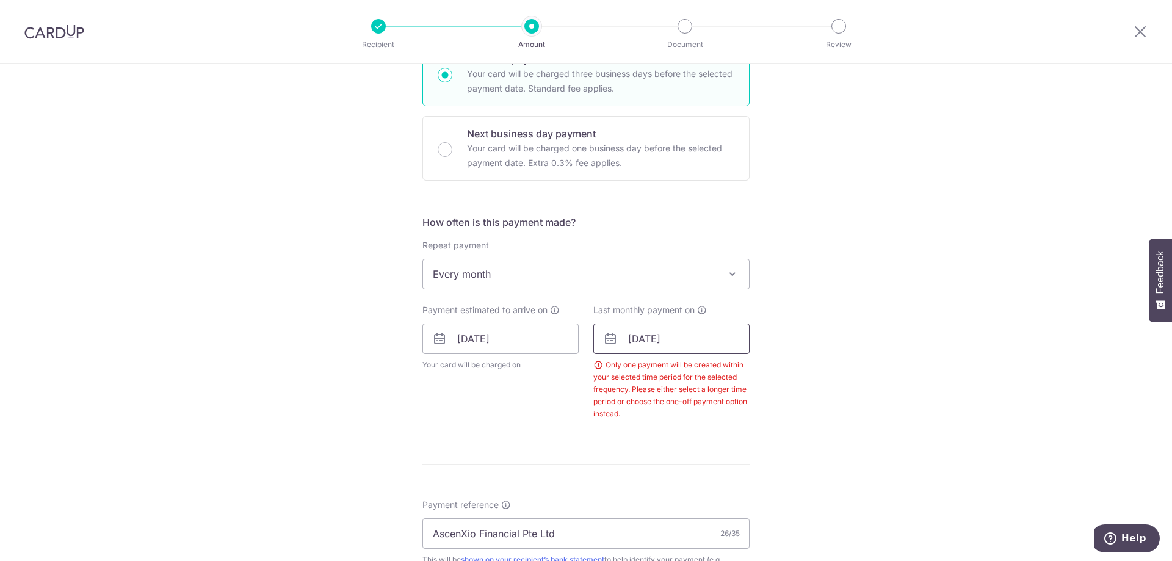
click at [699, 334] on input "28/10/2025" at bounding box center [671, 339] width 156 height 31
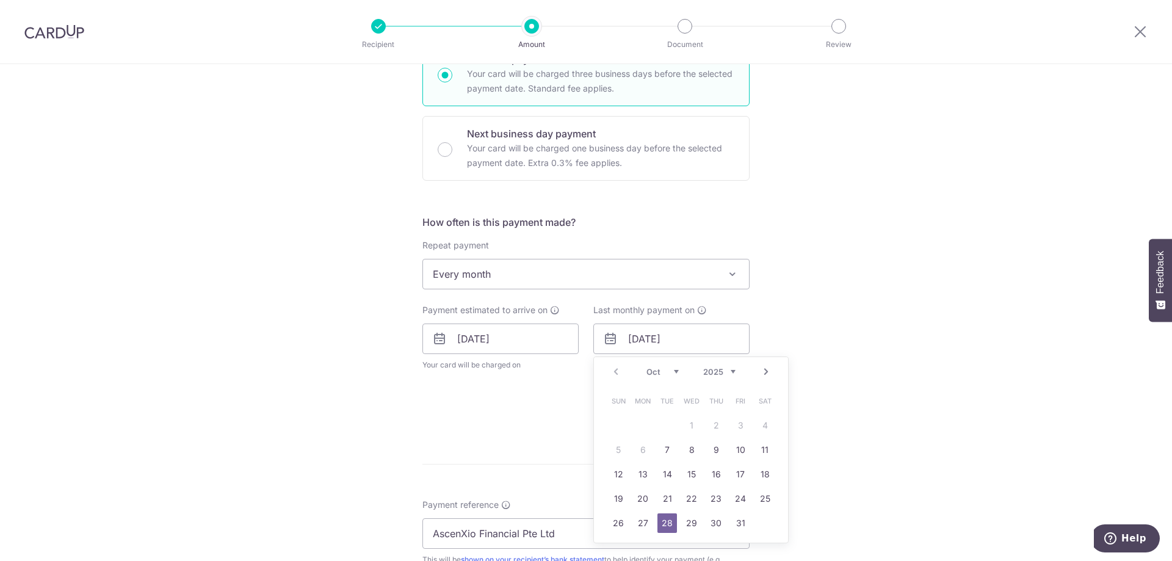
click at [763, 374] on link "Next" at bounding box center [766, 371] width 15 height 15
click at [767, 371] on link "Next" at bounding box center [766, 371] width 15 height 15
click at [617, 452] on link "7" at bounding box center [619, 450] width 20 height 20
type input "[DATE]"
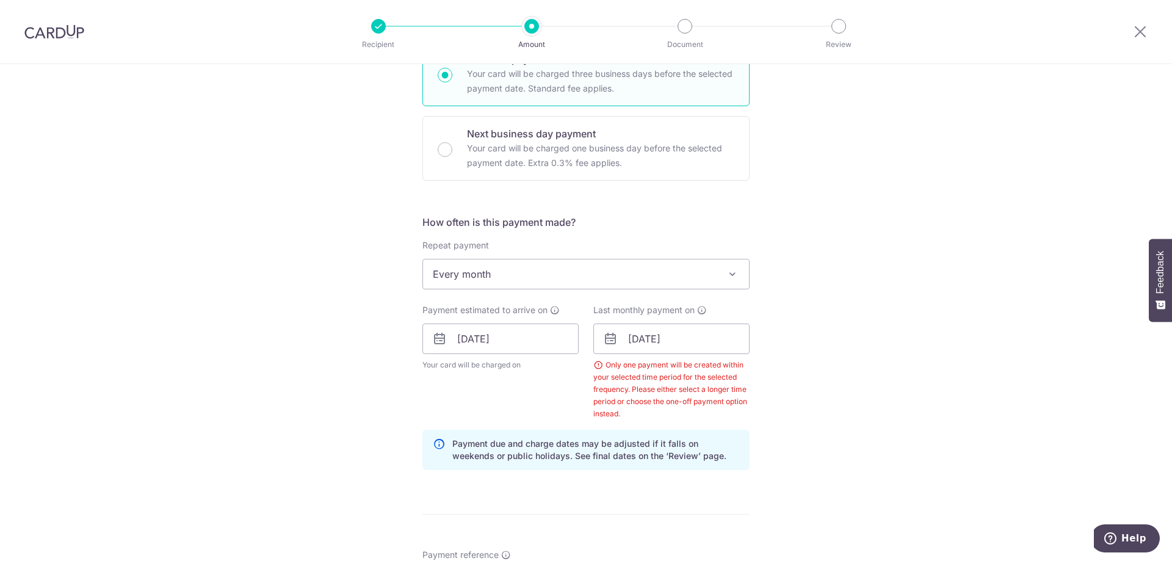
click at [836, 441] on div "Tell us more about your payment Enter payment amount SGD 670.00 670.00 GST (opt…" at bounding box center [586, 420] width 1172 height 1357
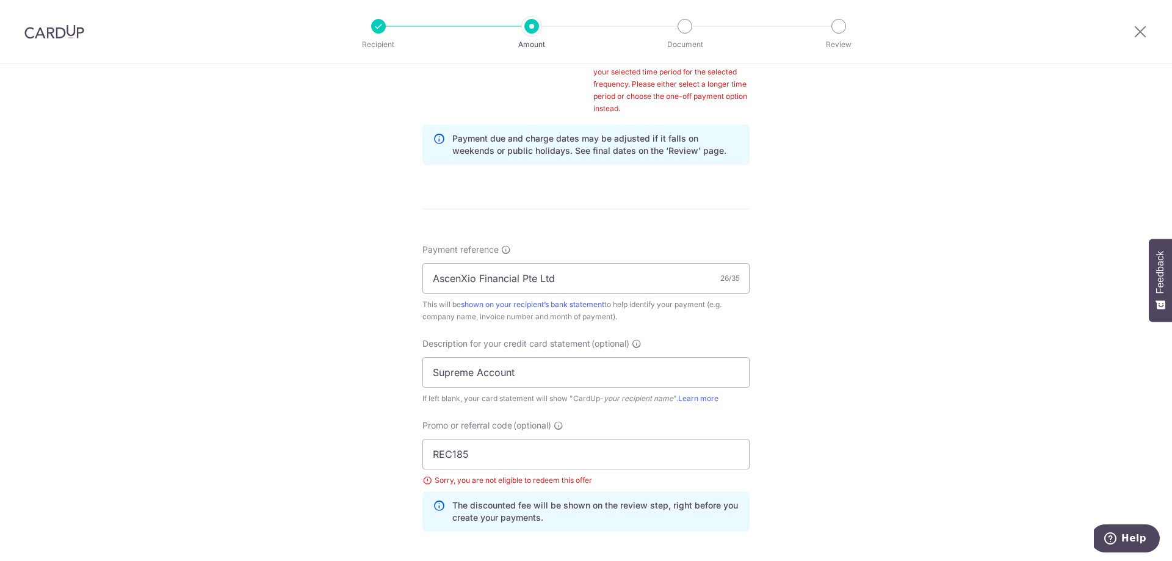
scroll to position [860, 0]
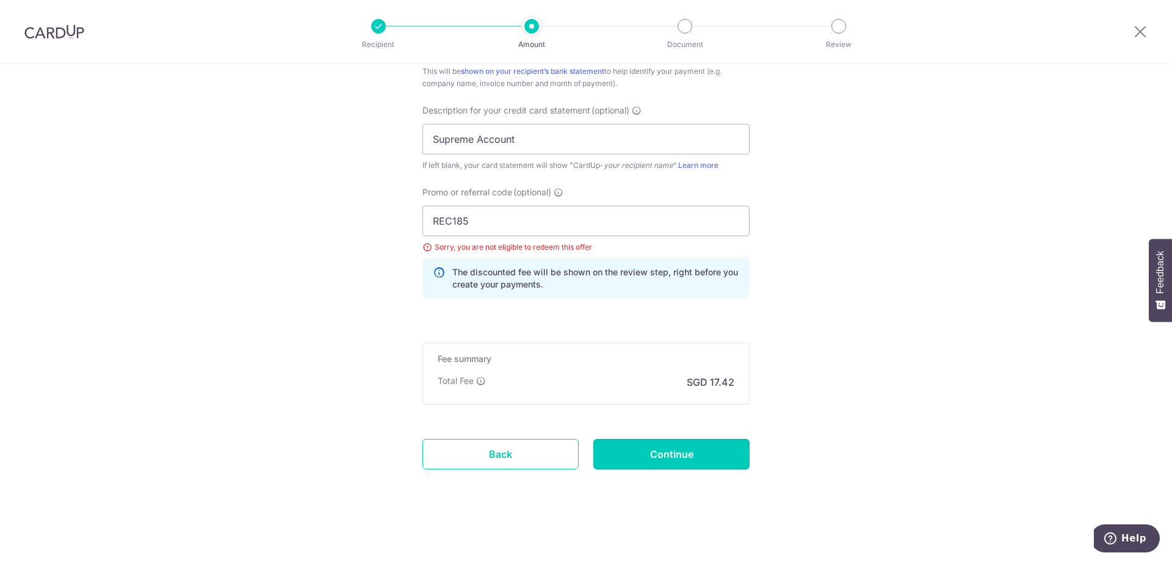
click at [701, 457] on input "Continue" at bounding box center [671, 454] width 156 height 31
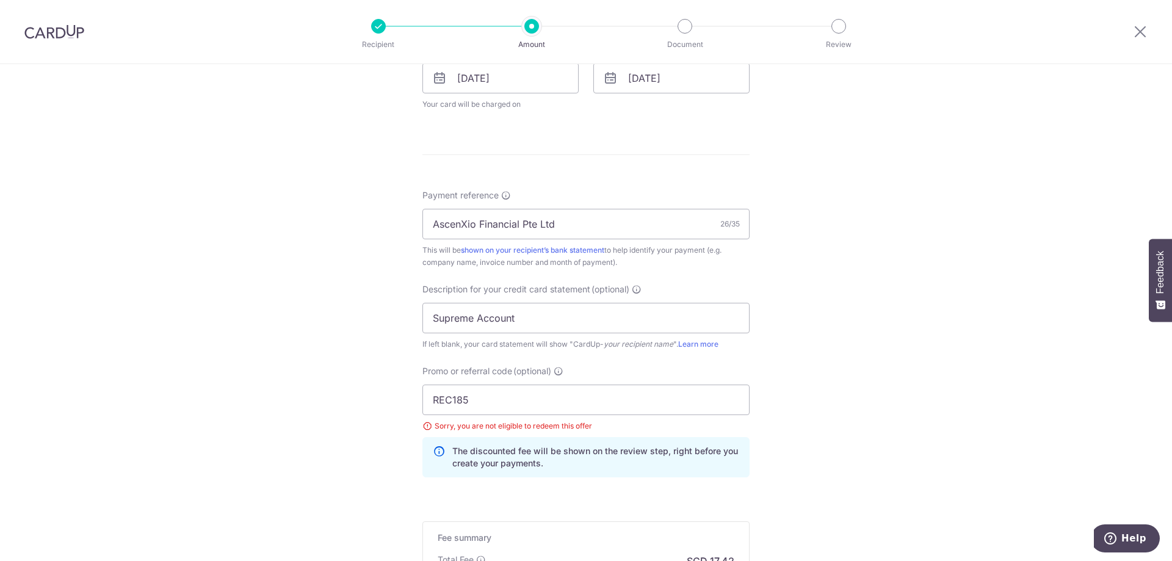
scroll to position [578, 0]
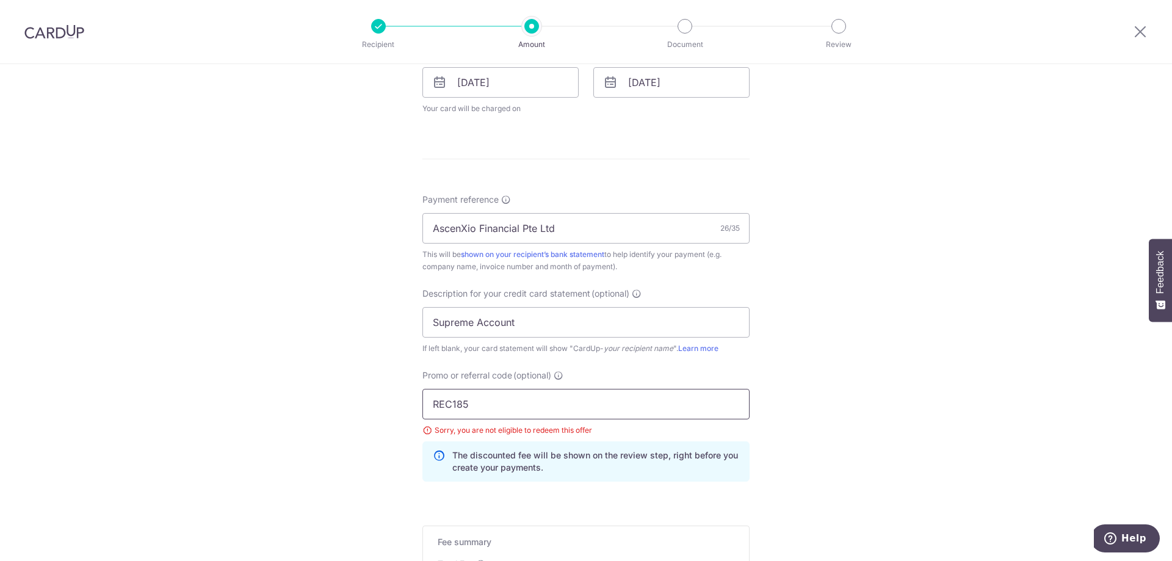
drag, startPoint x: 434, startPoint y: 405, endPoint x: 390, endPoint y: 405, distance: 44.6
click at [394, 405] on div "Tell us more about your payment Enter payment amount SGD 670.00 670.00 GST (opt…" at bounding box center [586, 115] width 1172 height 1258
paste input "OFF22"
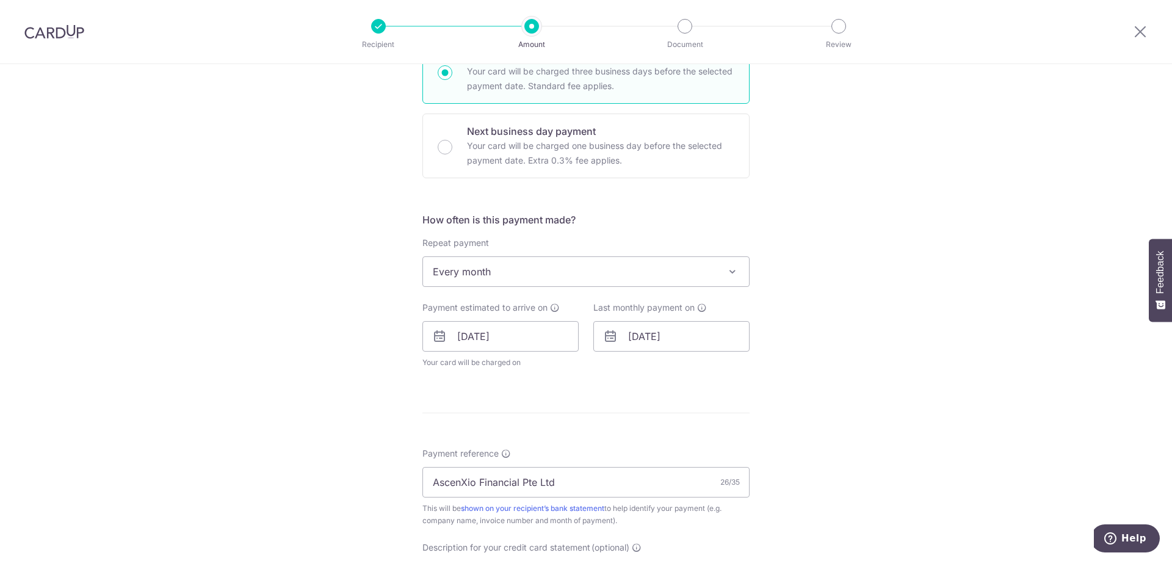
scroll to position [212, 0]
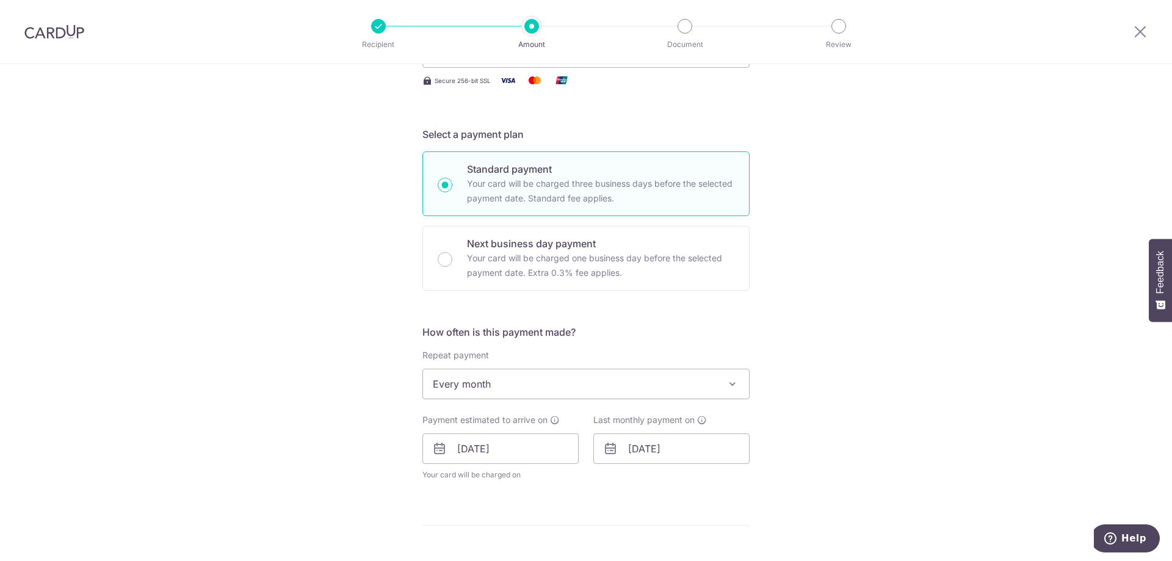
type input "OFF225"
click at [560, 386] on span "Every month" at bounding box center [586, 383] width 326 height 29
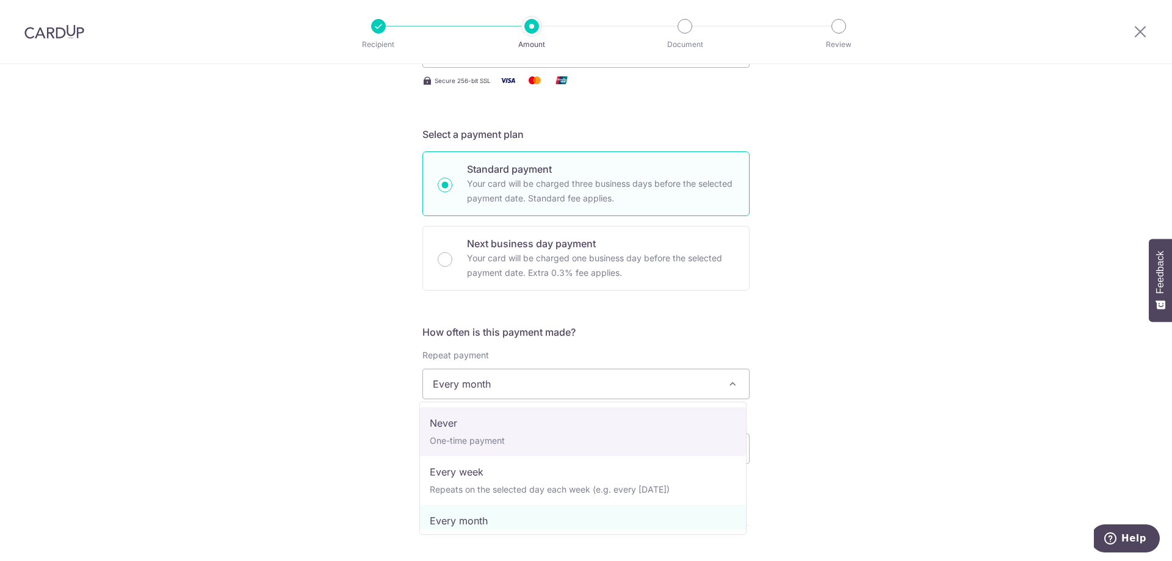
select select "1"
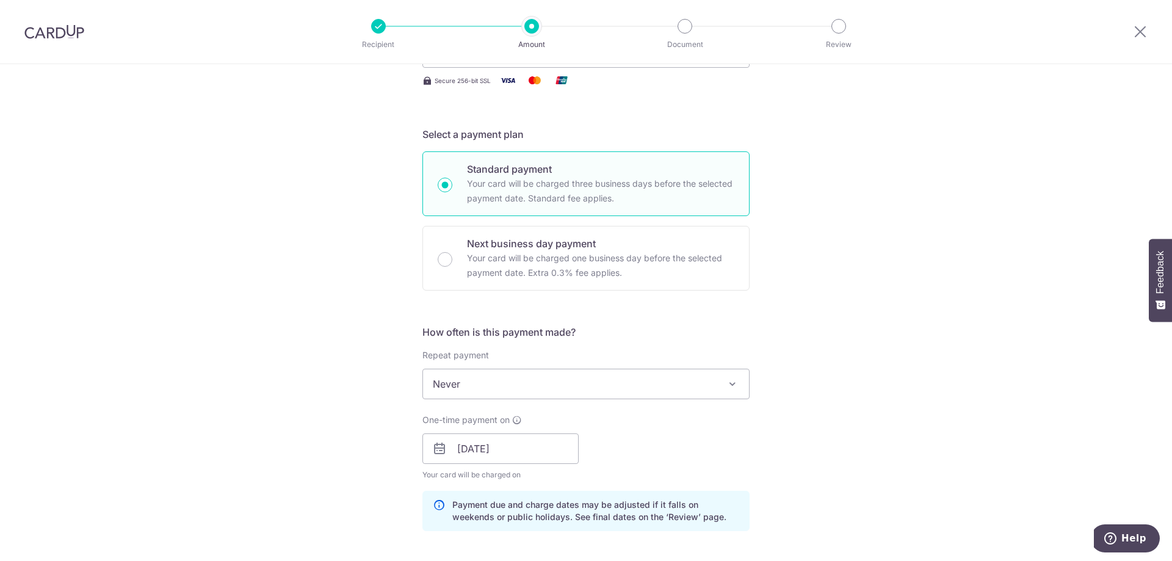
click at [861, 385] on div "Tell us more about your payment Enter payment amount SGD 670.00 670.00 GST (opt…" at bounding box center [586, 506] width 1172 height 1308
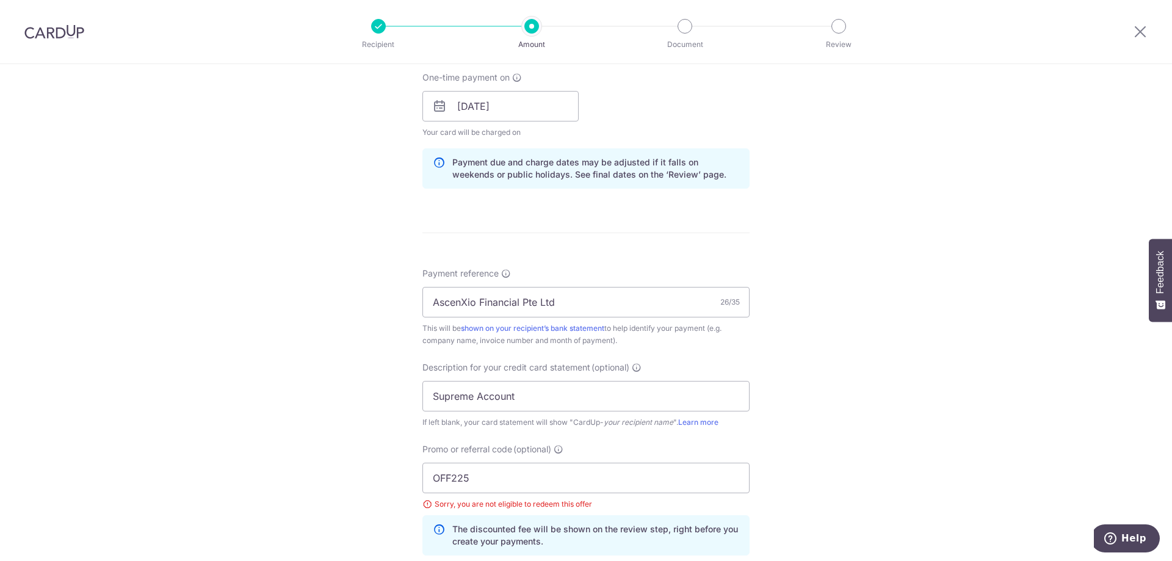
scroll to position [639, 0]
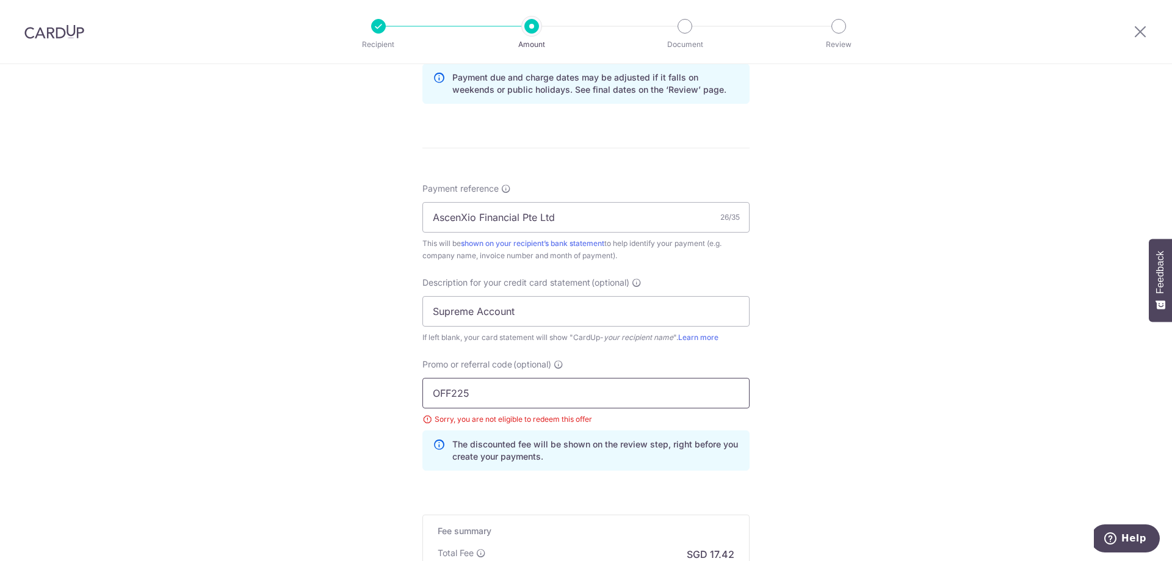
drag, startPoint x: 499, startPoint y: 400, endPoint x: 380, endPoint y: 400, distance: 119.7
click at [380, 400] on div "Tell us more about your payment Enter payment amount SGD 670.00 670.00 GST (opt…" at bounding box center [586, 79] width 1172 height 1308
click at [861, 349] on div "Tell us more about your payment Enter payment amount SGD 670.00 670.00 GST (opt…" at bounding box center [586, 79] width 1172 height 1308
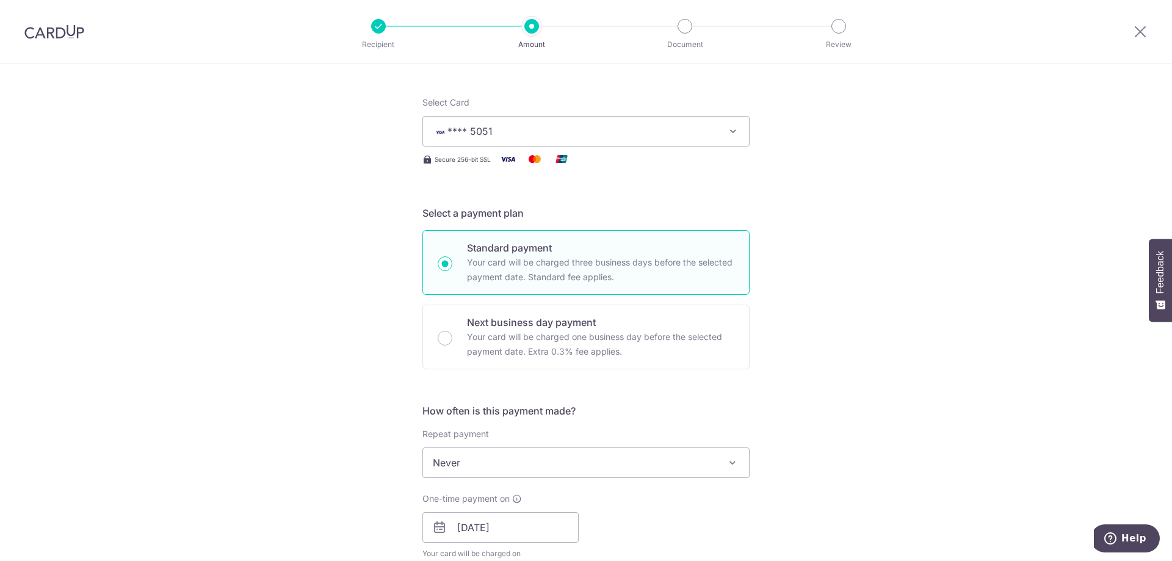
scroll to position [18, 0]
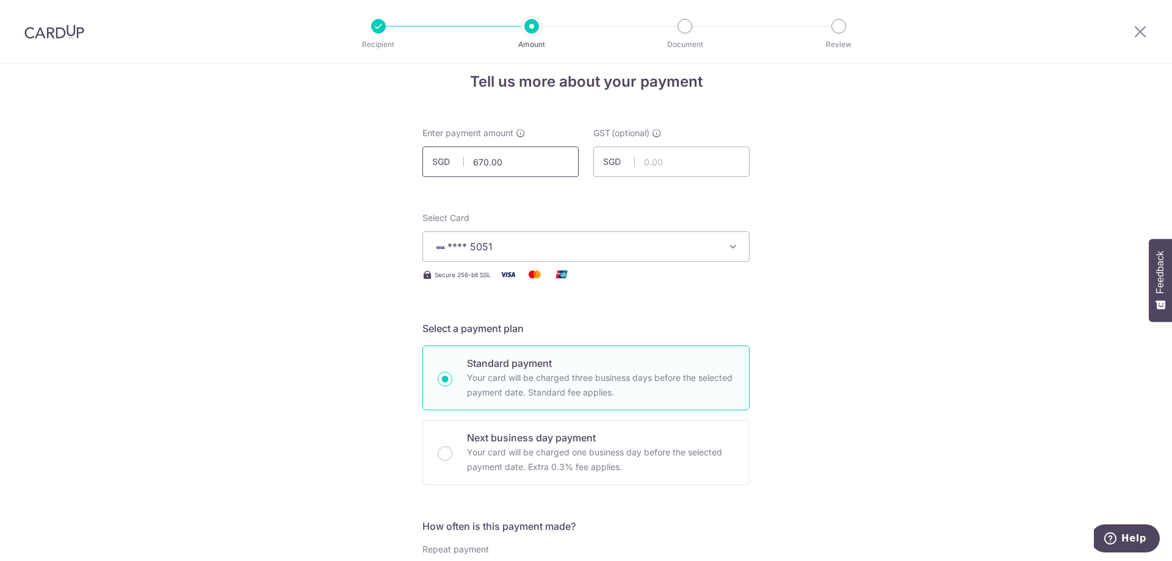
drag, startPoint x: 527, startPoint y: 167, endPoint x: 435, endPoint y: 161, distance: 92.4
click at [437, 162] on div "SGD 670.00 670.00" at bounding box center [500, 162] width 156 height 31
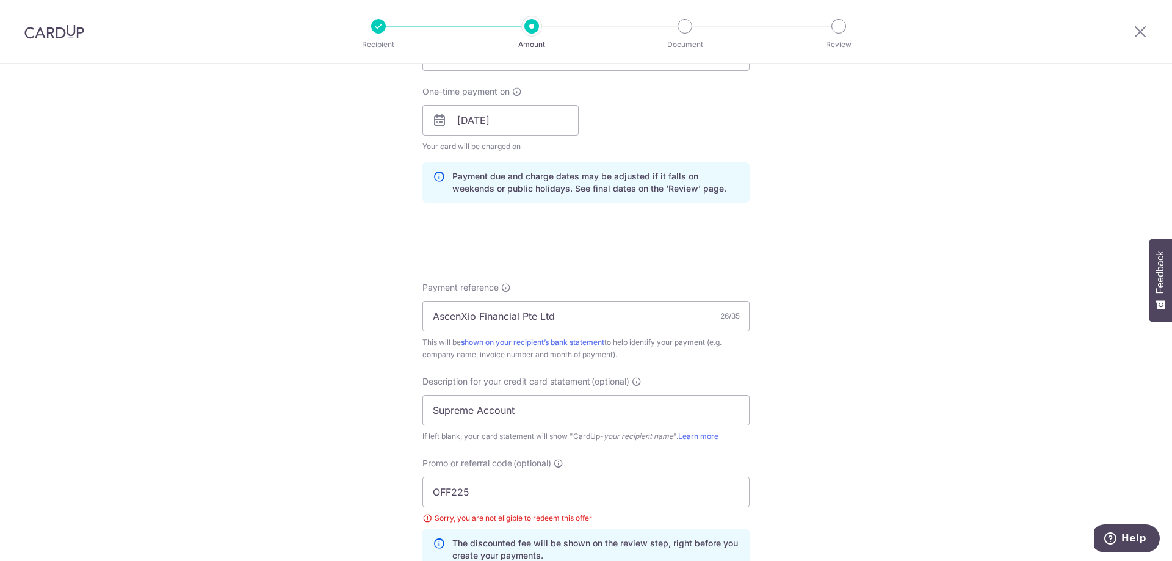
scroll to position [811, 0]
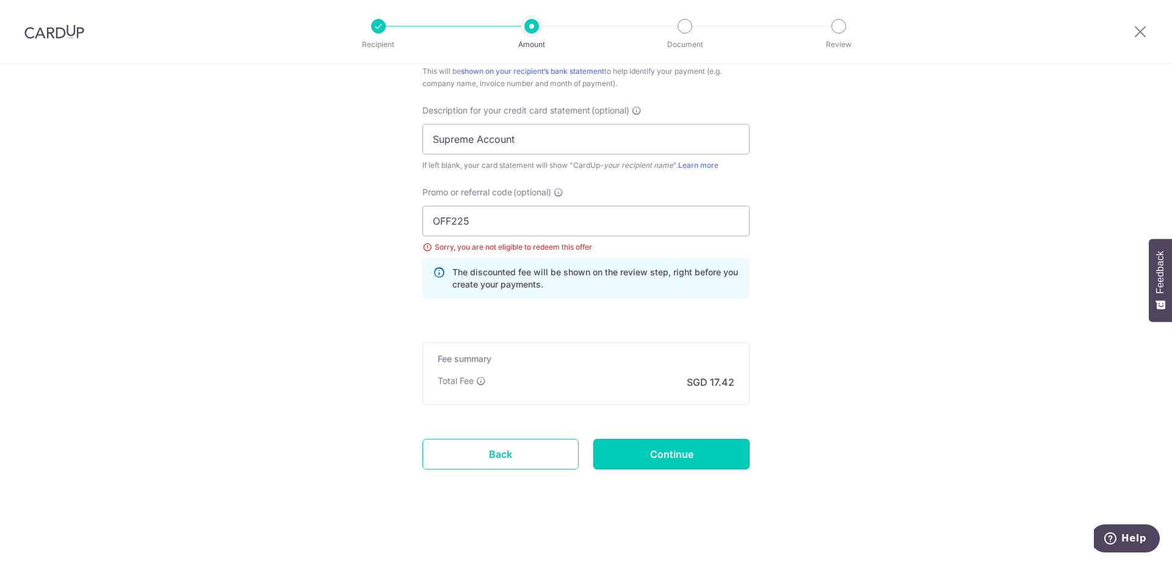
click at [662, 451] on input "Continue" at bounding box center [671, 454] width 156 height 31
type input "2,680.00"
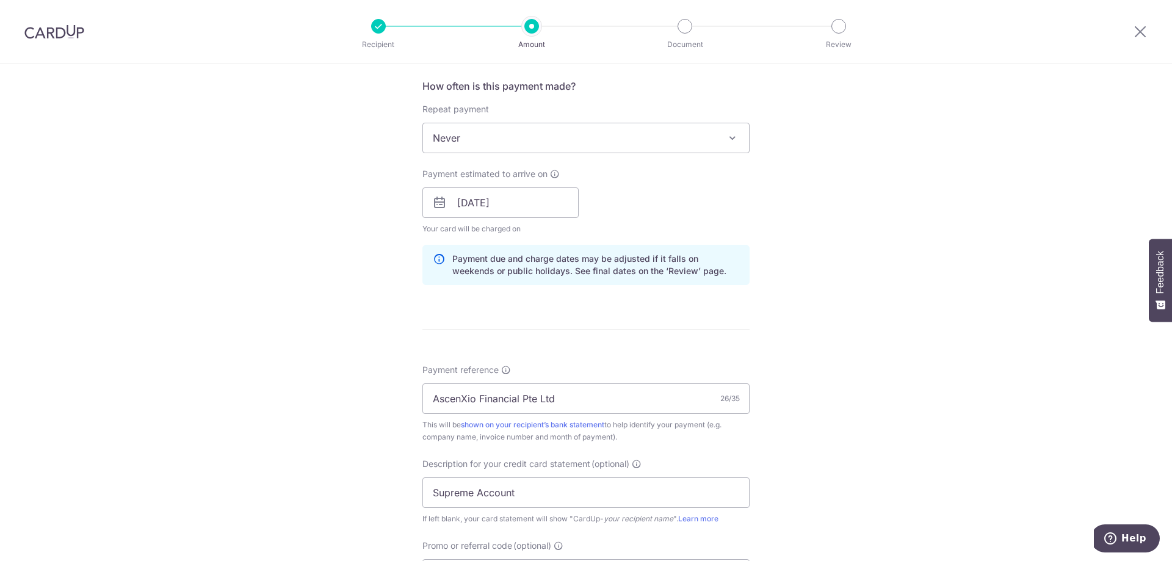
scroll to position [811, 0]
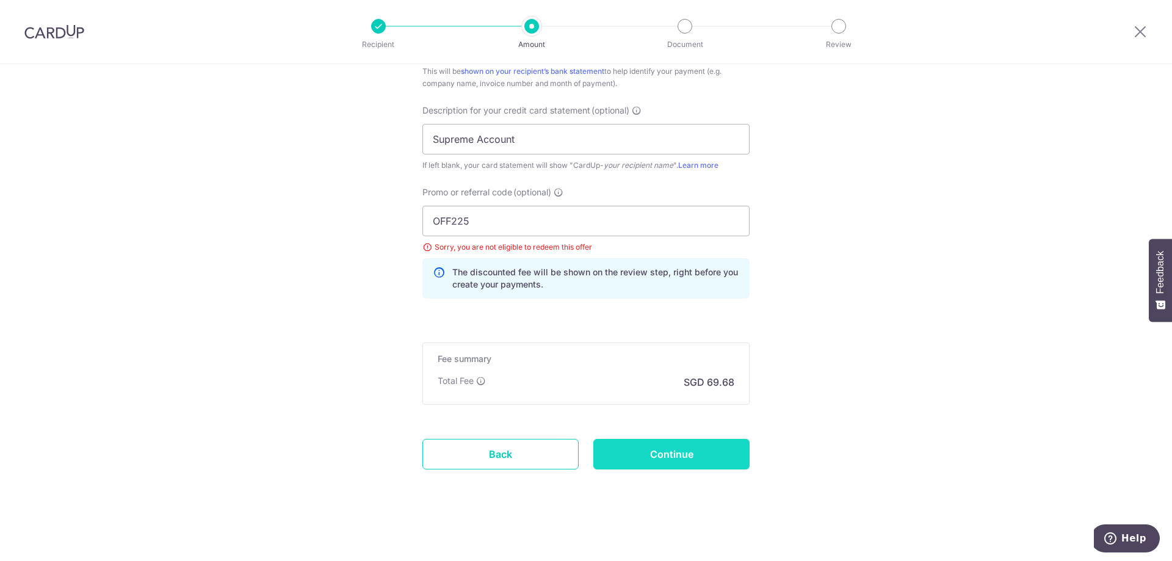
click at [695, 452] on input "Continue" at bounding box center [671, 454] width 156 height 31
drag, startPoint x: 498, startPoint y: 223, endPoint x: 329, endPoint y: 216, distance: 169.3
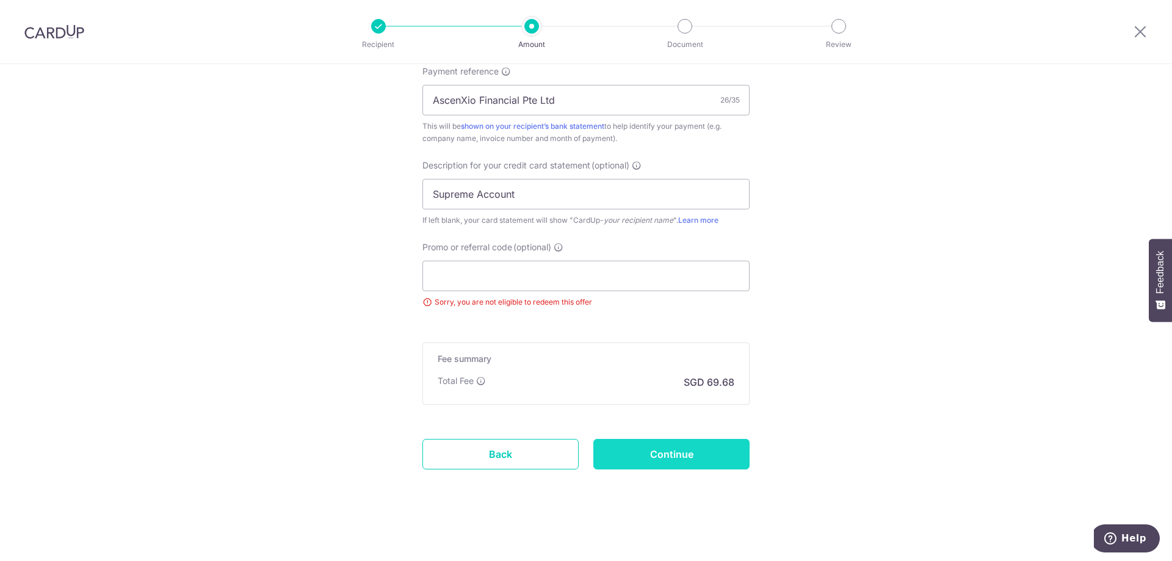
click at [707, 448] on input "Continue" at bounding box center [671, 454] width 156 height 31
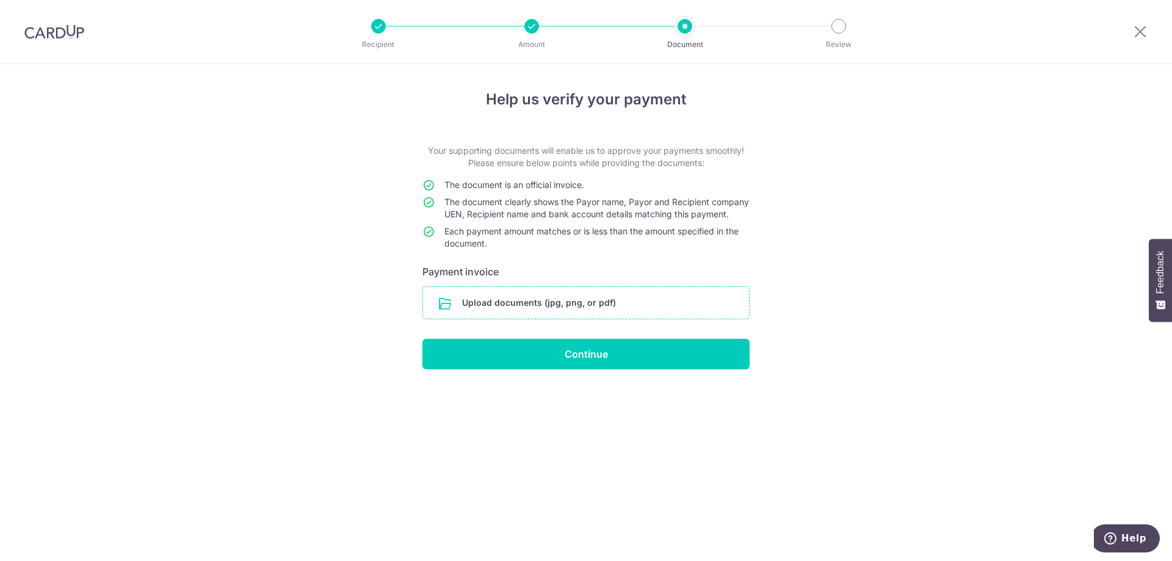
click at [539, 309] on input "file" at bounding box center [586, 303] width 326 height 32
click at [534, 319] on input "file" at bounding box center [586, 303] width 326 height 32
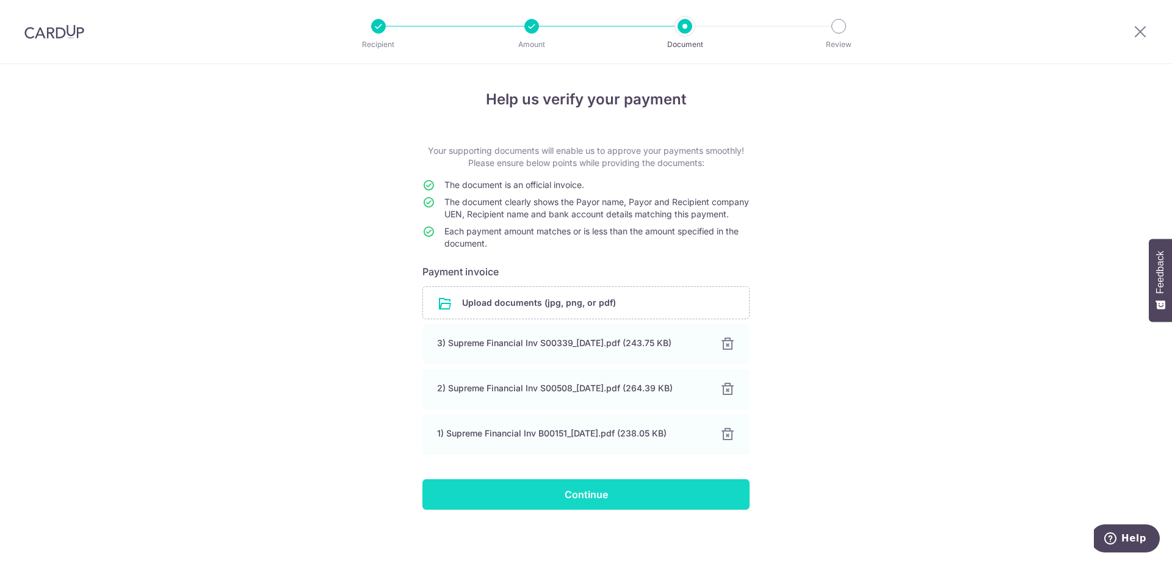
click at [613, 510] on input "Continue" at bounding box center [585, 494] width 327 height 31
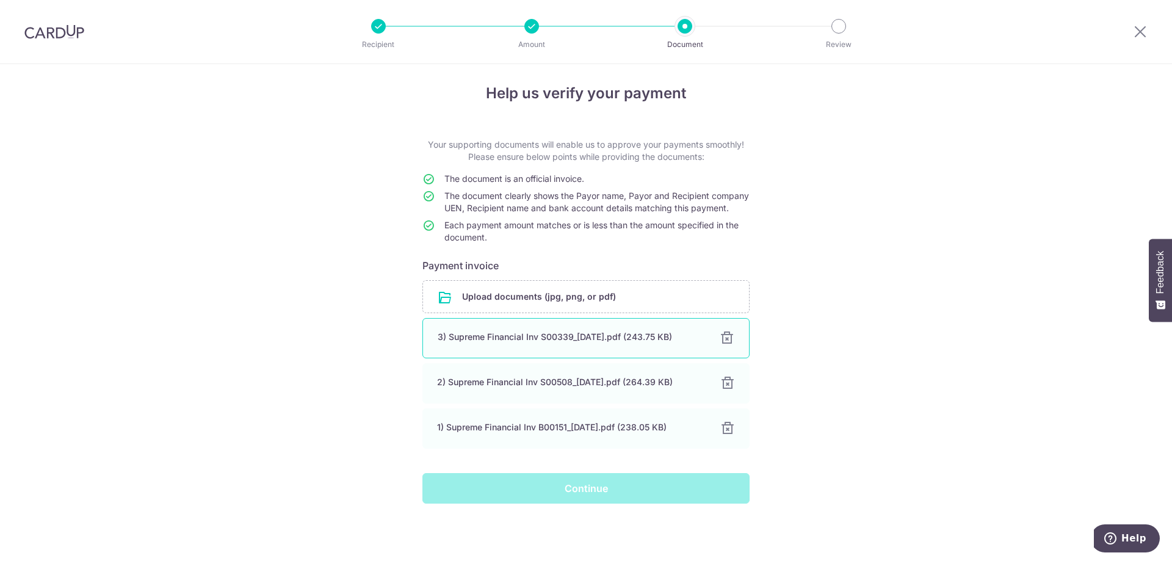
scroll to position [18, 0]
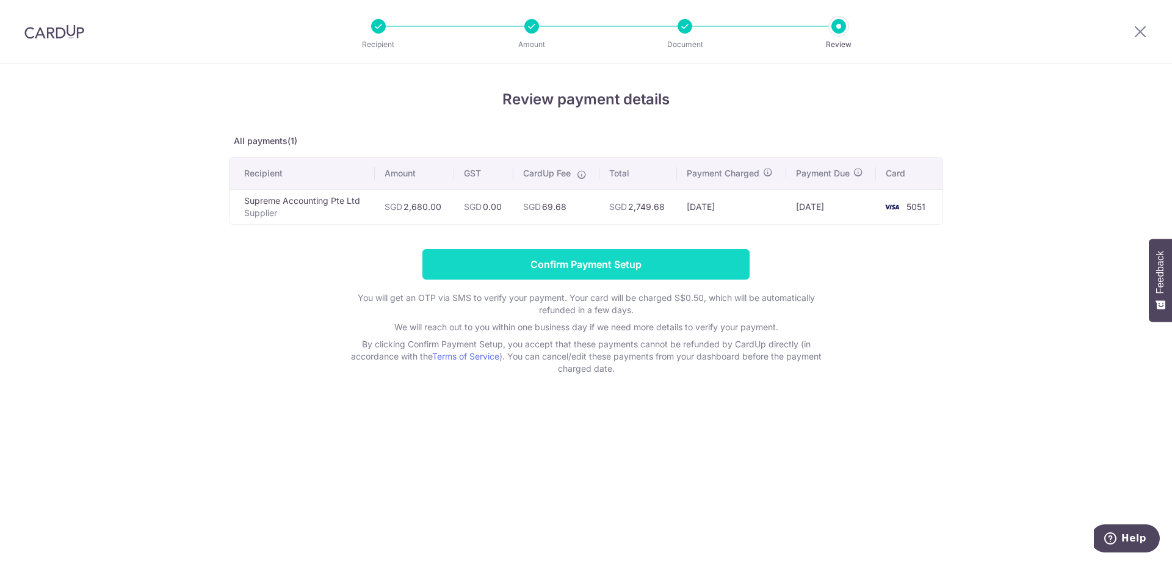
click at [595, 268] on input "Confirm Payment Setup" at bounding box center [585, 264] width 327 height 31
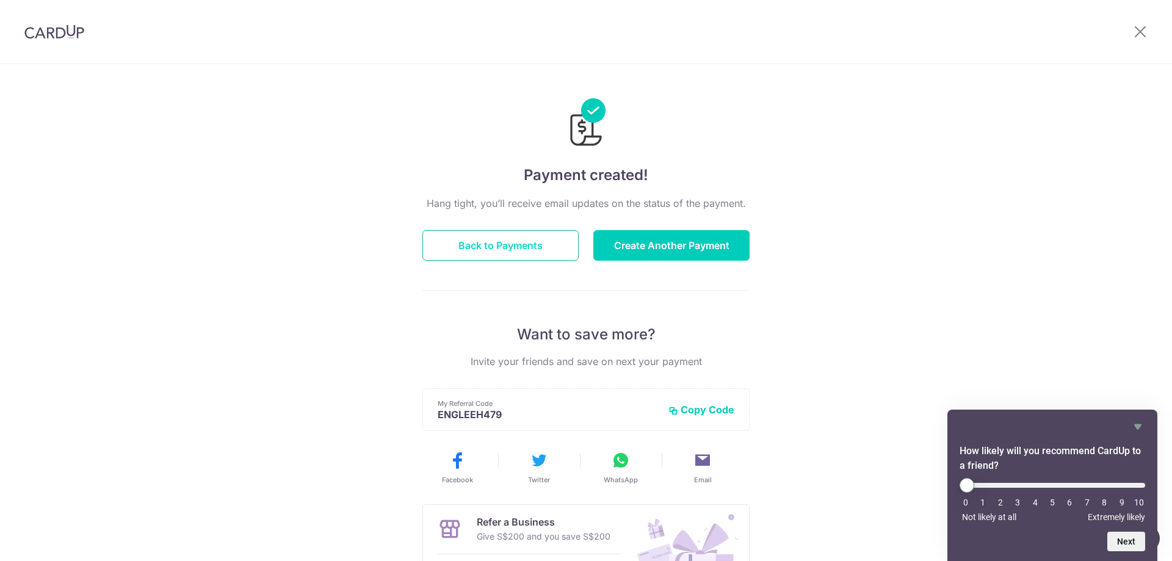
click at [515, 247] on button "Back to Payments" at bounding box center [500, 245] width 156 height 31
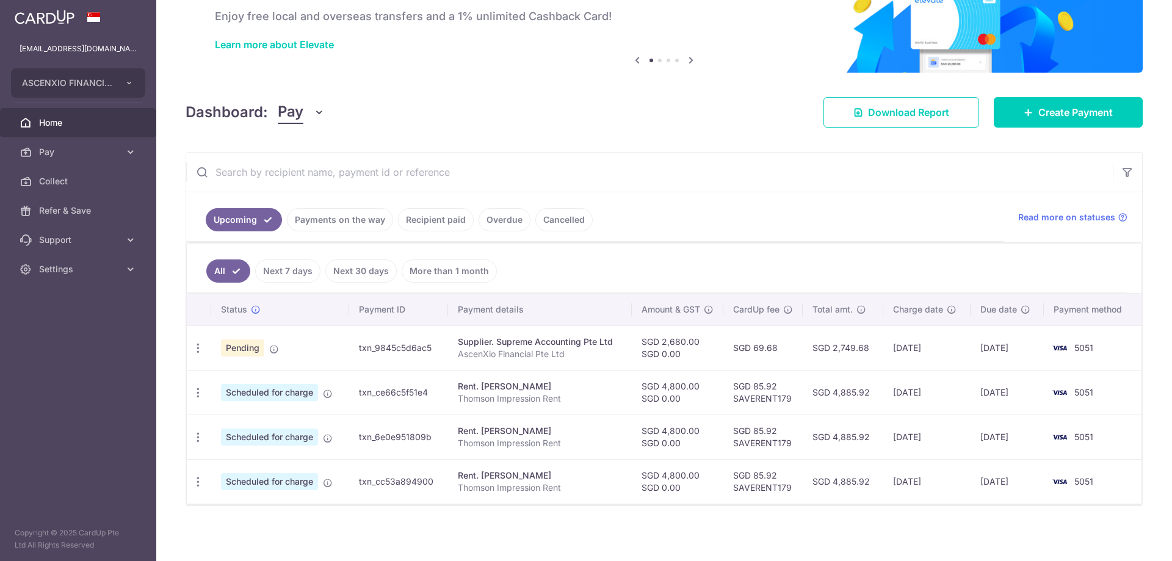
scroll to position [71, 0]
